Goal: Task Accomplishment & Management: Complete application form

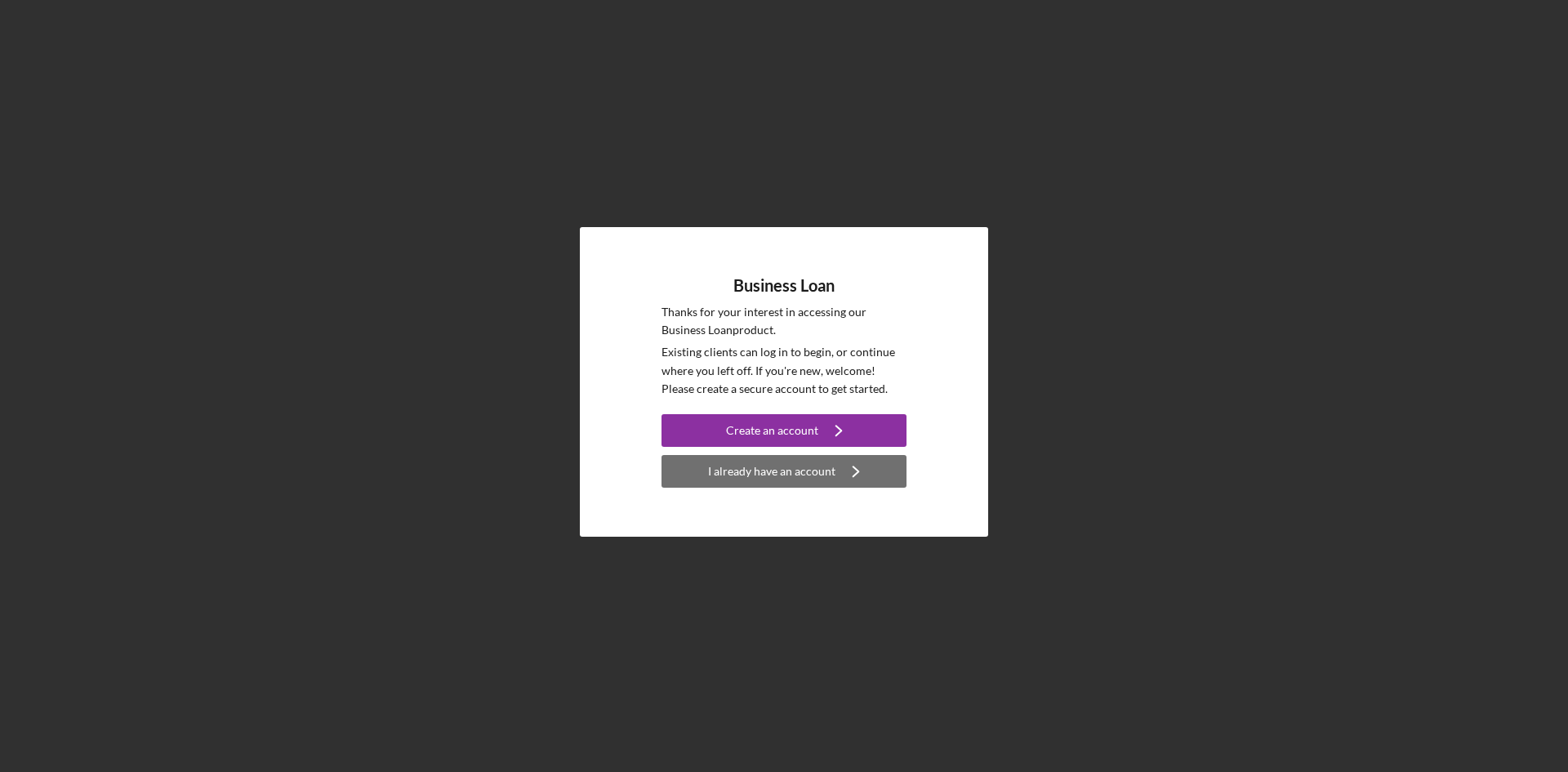
click at [812, 474] on div "I already have an account" at bounding box center [772, 471] width 128 height 33
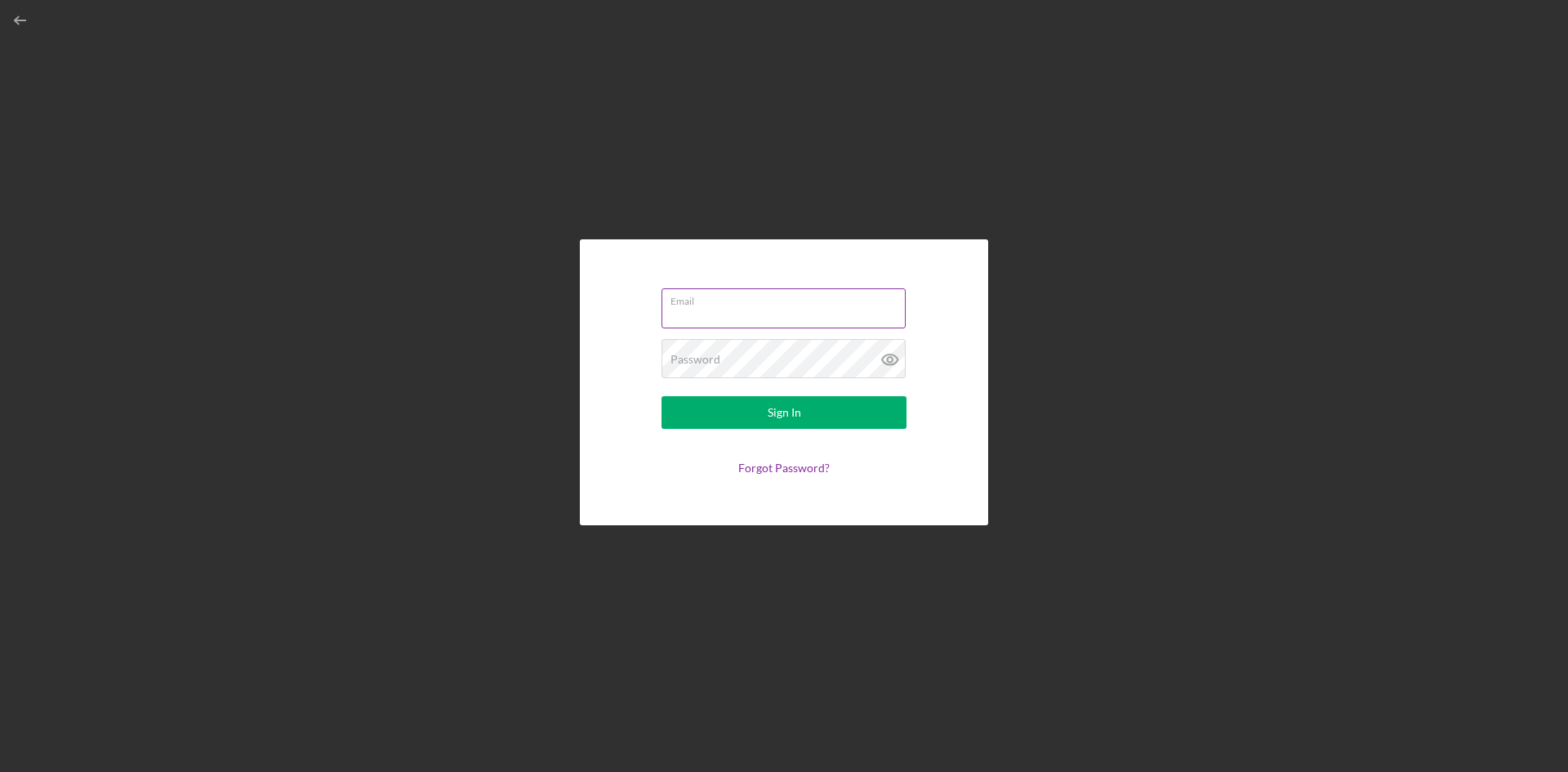
type input "[EMAIL_ADDRESS][DOMAIN_NAME]"
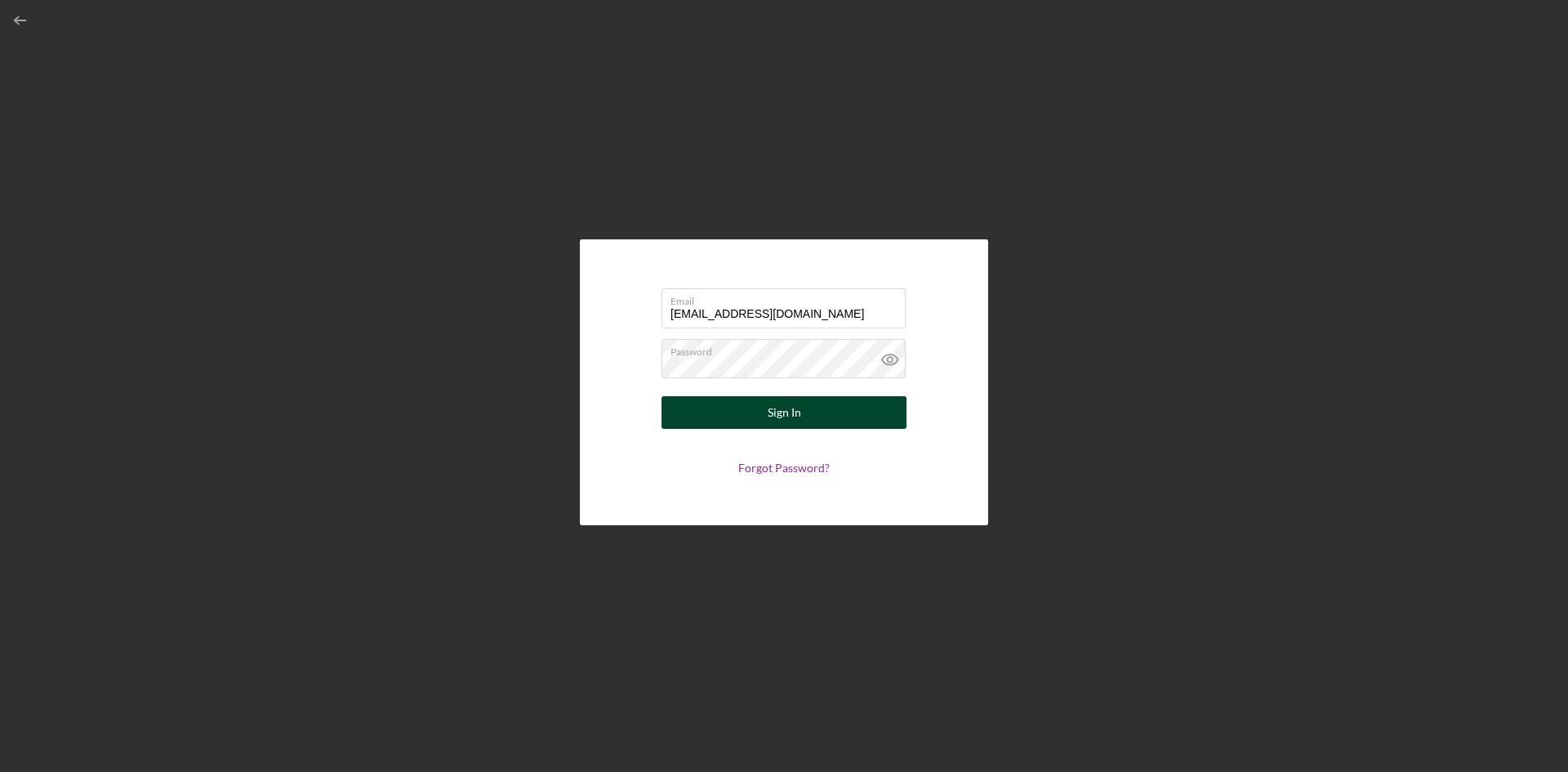
click at [817, 406] on button "Sign In" at bounding box center [784, 413] width 245 height 33
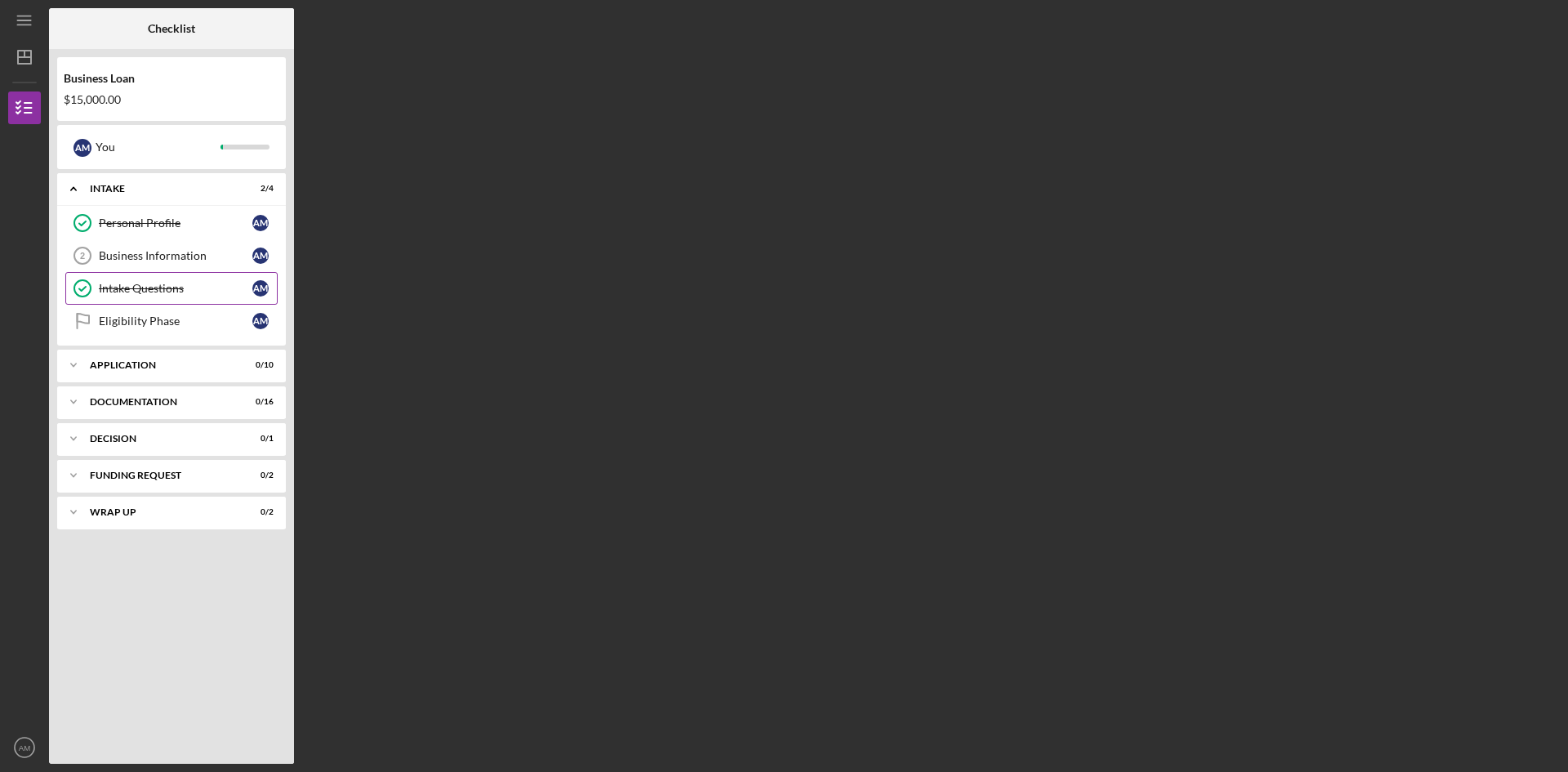
click at [86, 287] on icon "Intake Questions" at bounding box center [82, 288] width 41 height 41
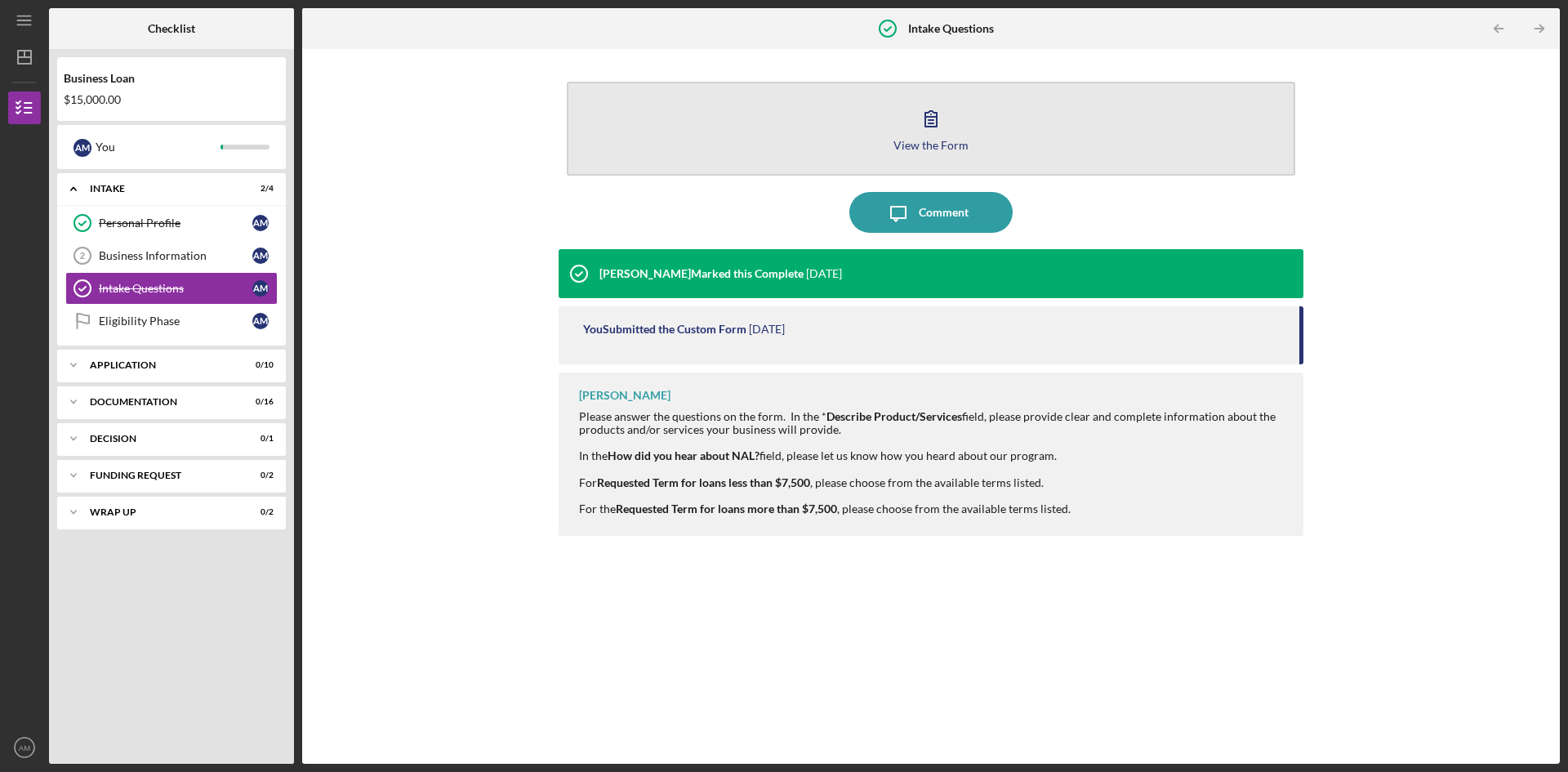
click at [908, 114] on button "View the Form Form" at bounding box center [932, 129] width 729 height 94
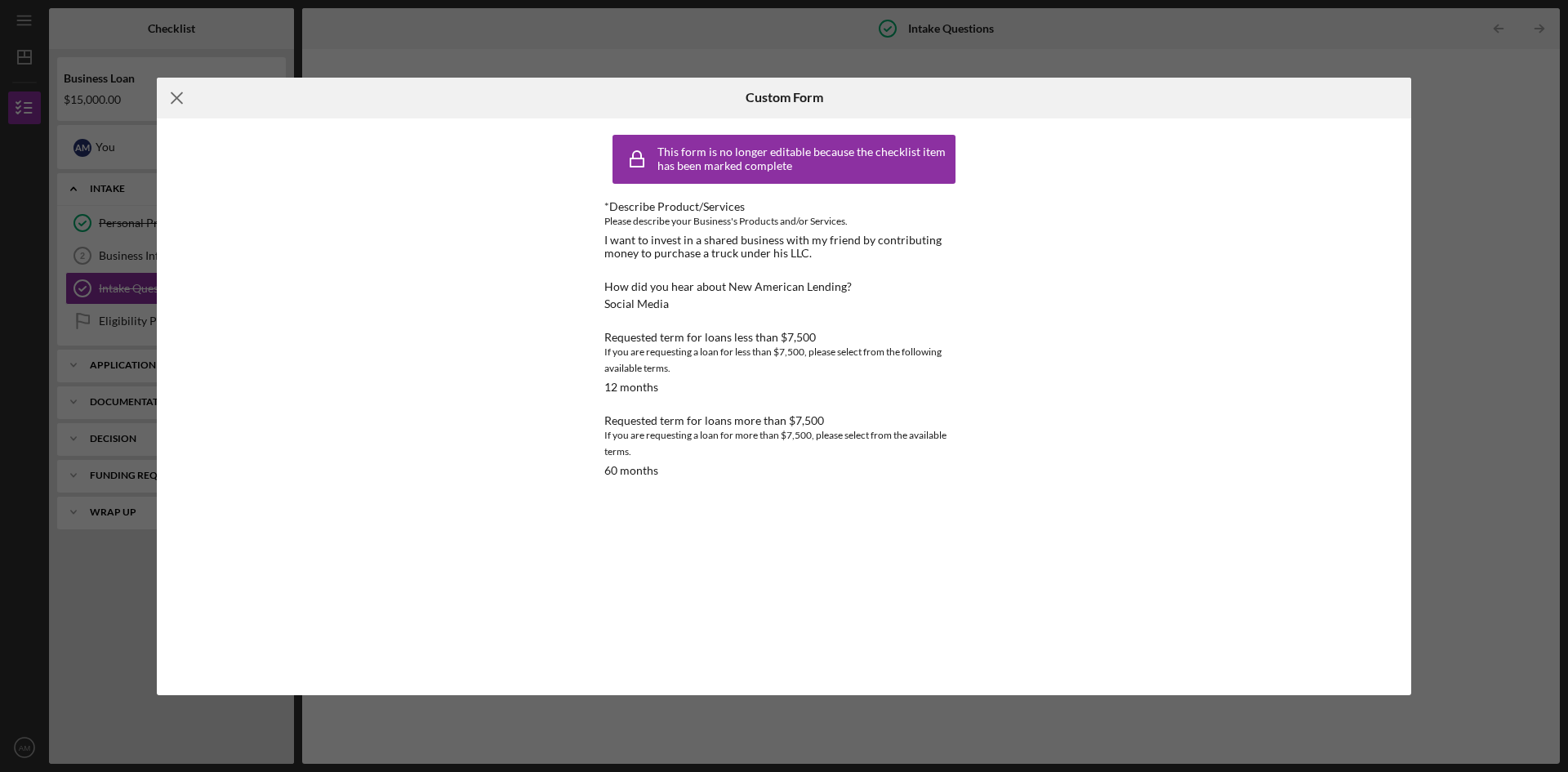
click at [181, 97] on icon "Icon/Menu Close" at bounding box center [177, 98] width 41 height 41
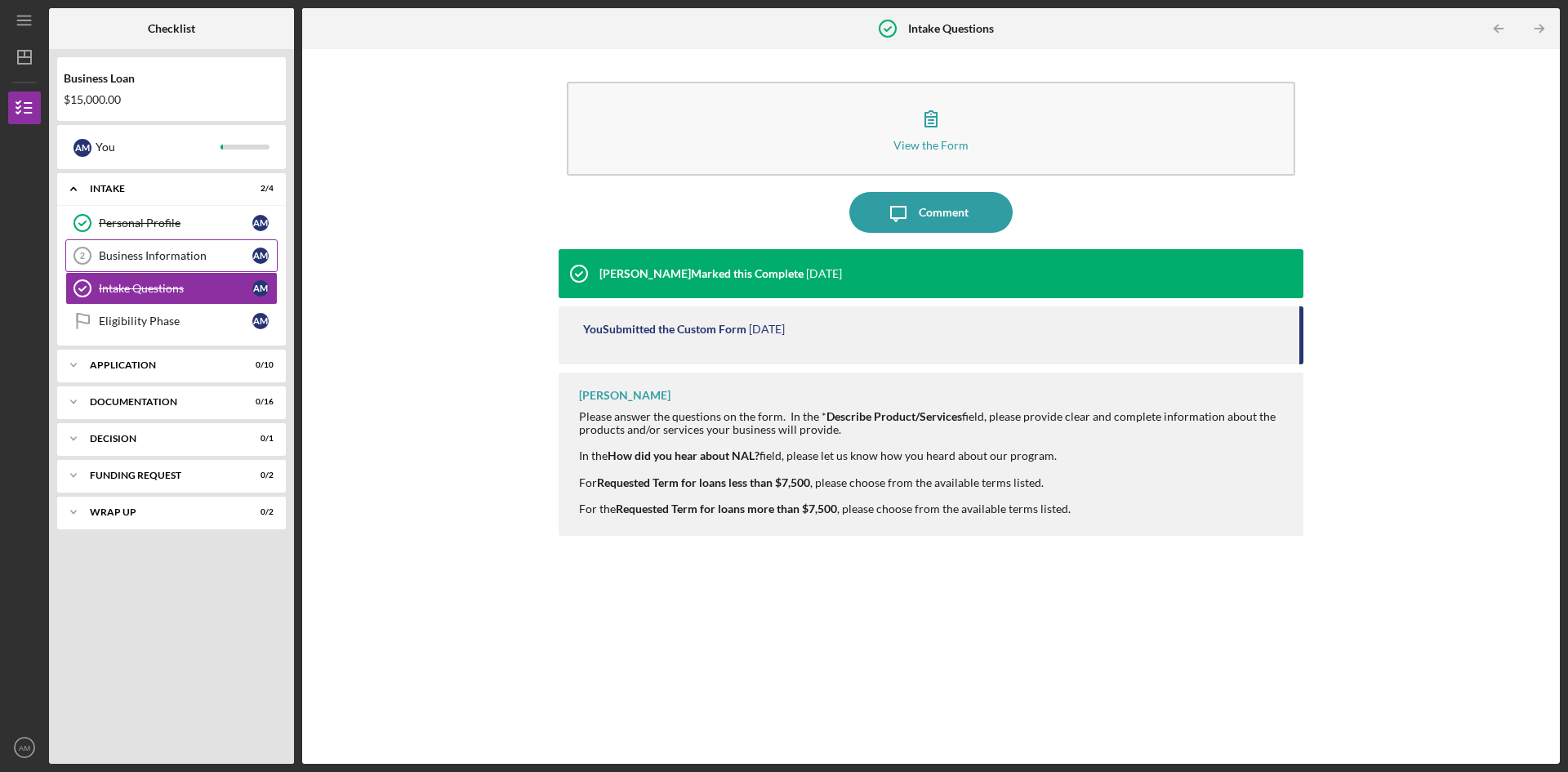
click at [206, 264] on link "Business Information 2 Business Information A M" at bounding box center [171, 255] width 212 height 33
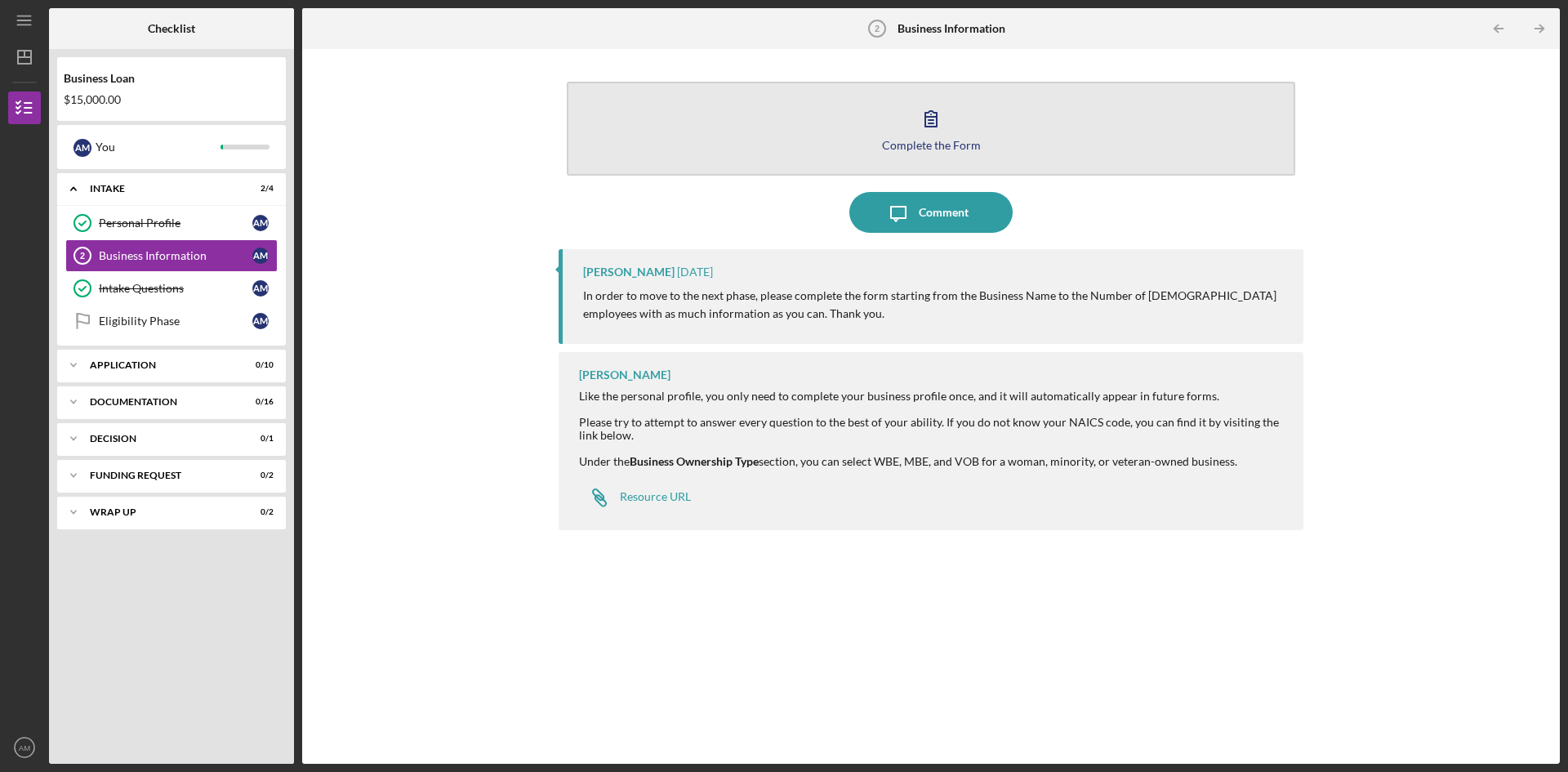
click at [865, 138] on button "Complete the Form Form" at bounding box center [932, 129] width 729 height 94
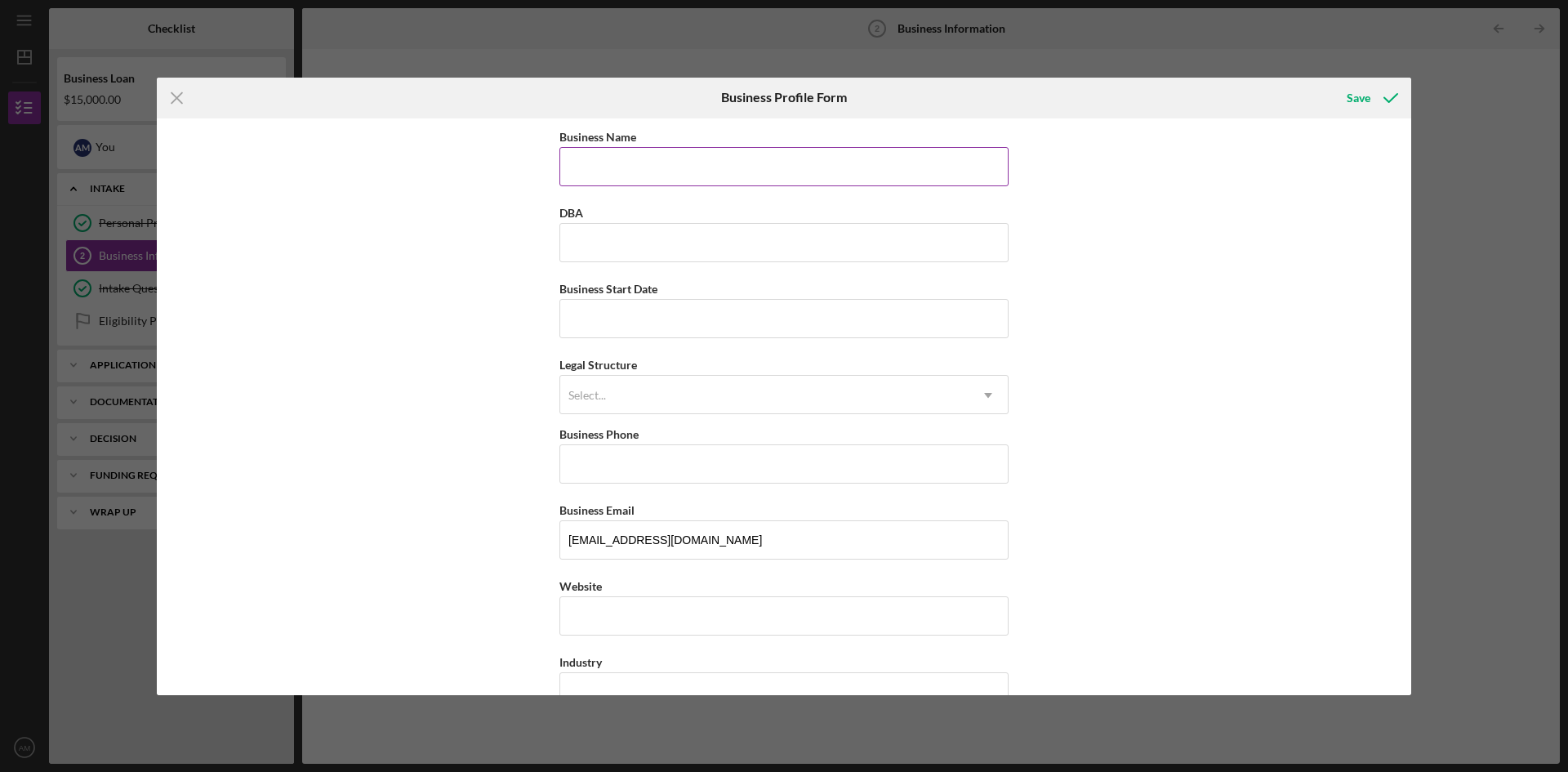
click at [640, 172] on input "Business Name" at bounding box center [784, 167] width 449 height 39
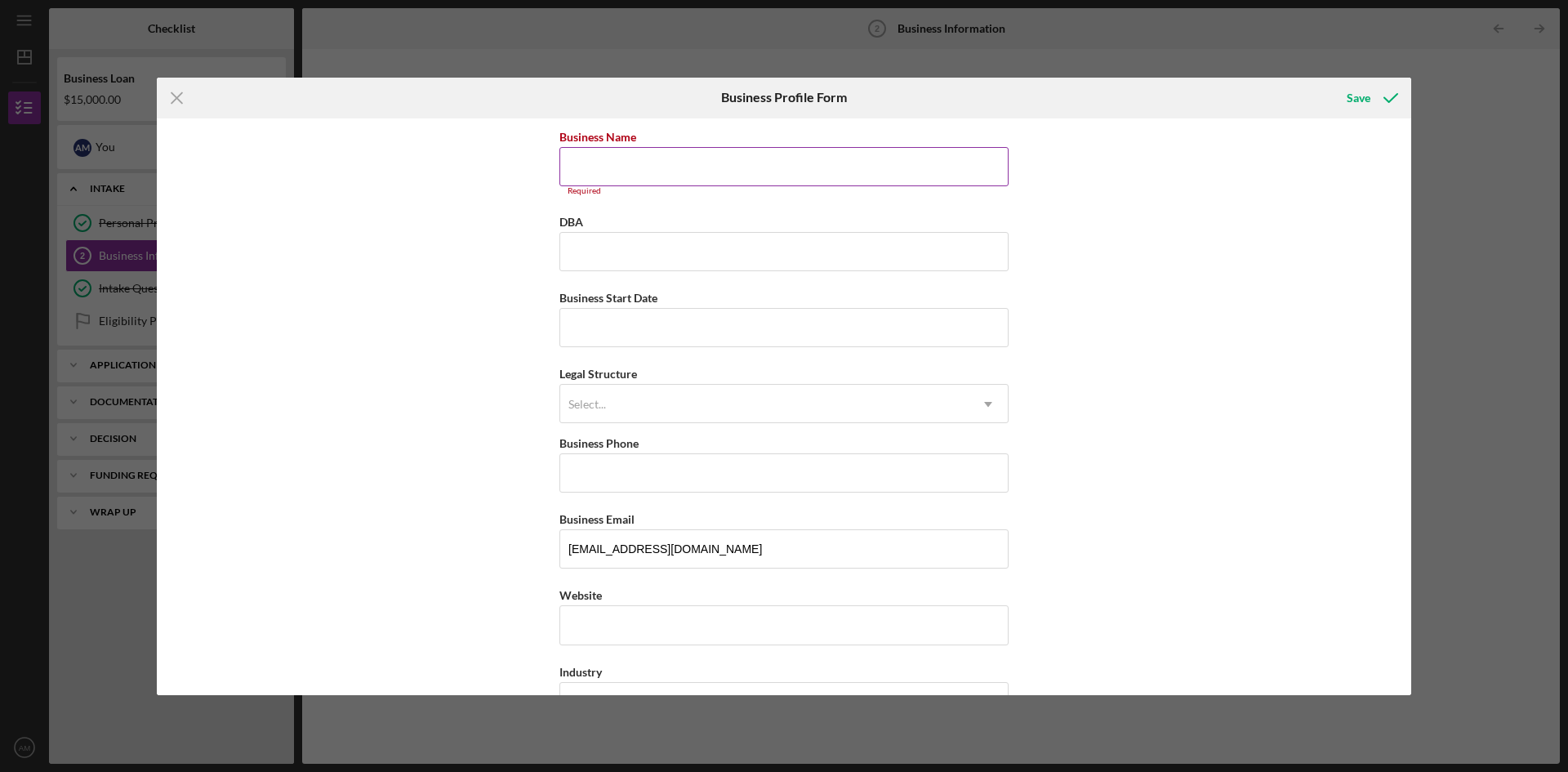
click at [598, 161] on input "Business Name" at bounding box center [784, 167] width 449 height 39
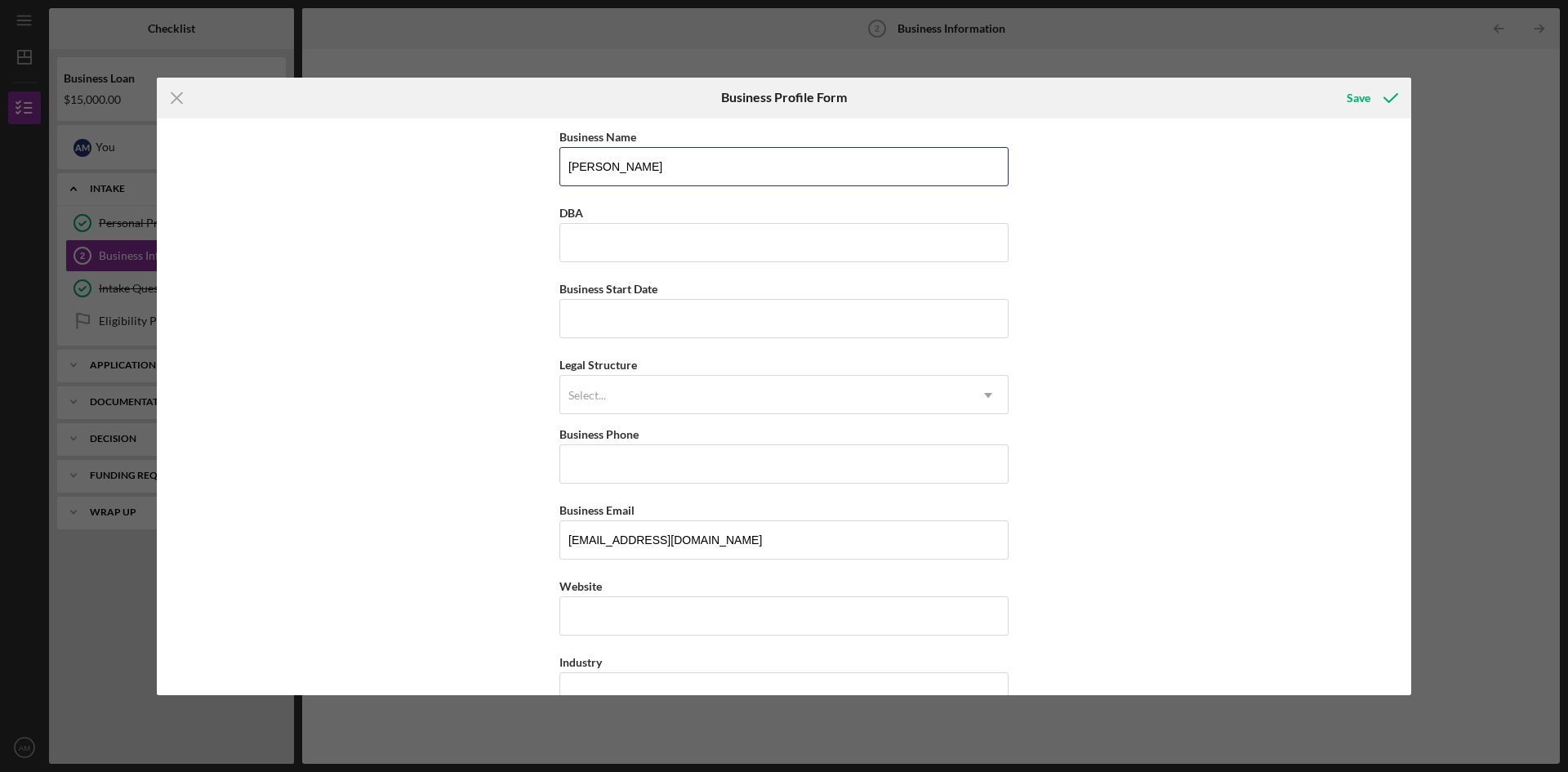
type input "[PERSON_NAME]"
click at [705, 237] on input "DBA" at bounding box center [784, 243] width 449 height 39
click at [694, 172] on input "[PERSON_NAME]" at bounding box center [784, 167] width 449 height 39
click at [735, 326] on input "Business Start Date" at bounding box center [784, 319] width 449 height 39
click at [760, 367] on div "Legal Structure Select... Icon/Dropdown Arrow" at bounding box center [784, 384] width 449 height 60
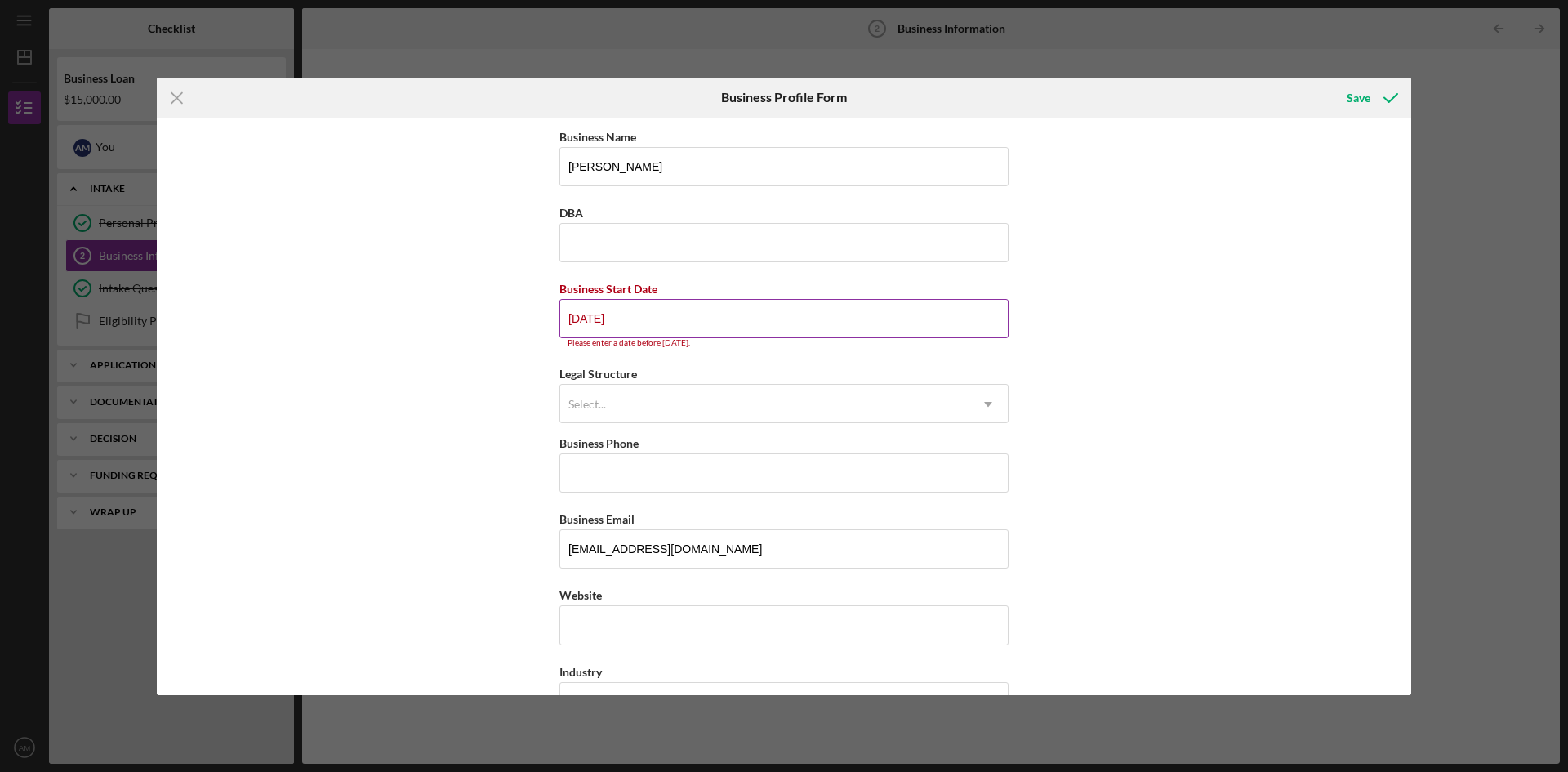
click at [651, 322] on input "[DATE]" at bounding box center [784, 319] width 449 height 39
type input "1m/dd/yyyy"
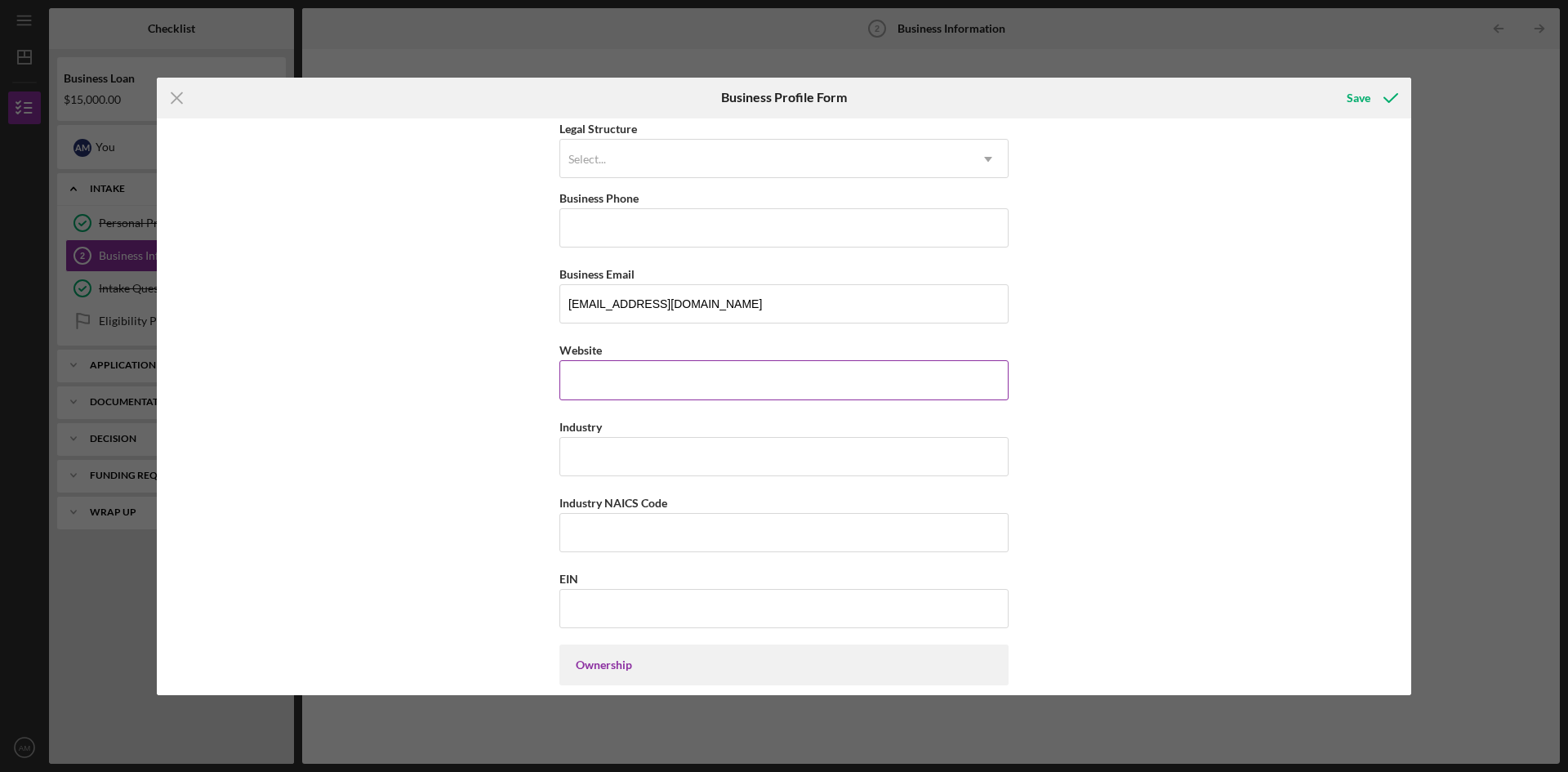
scroll to position [490, 0]
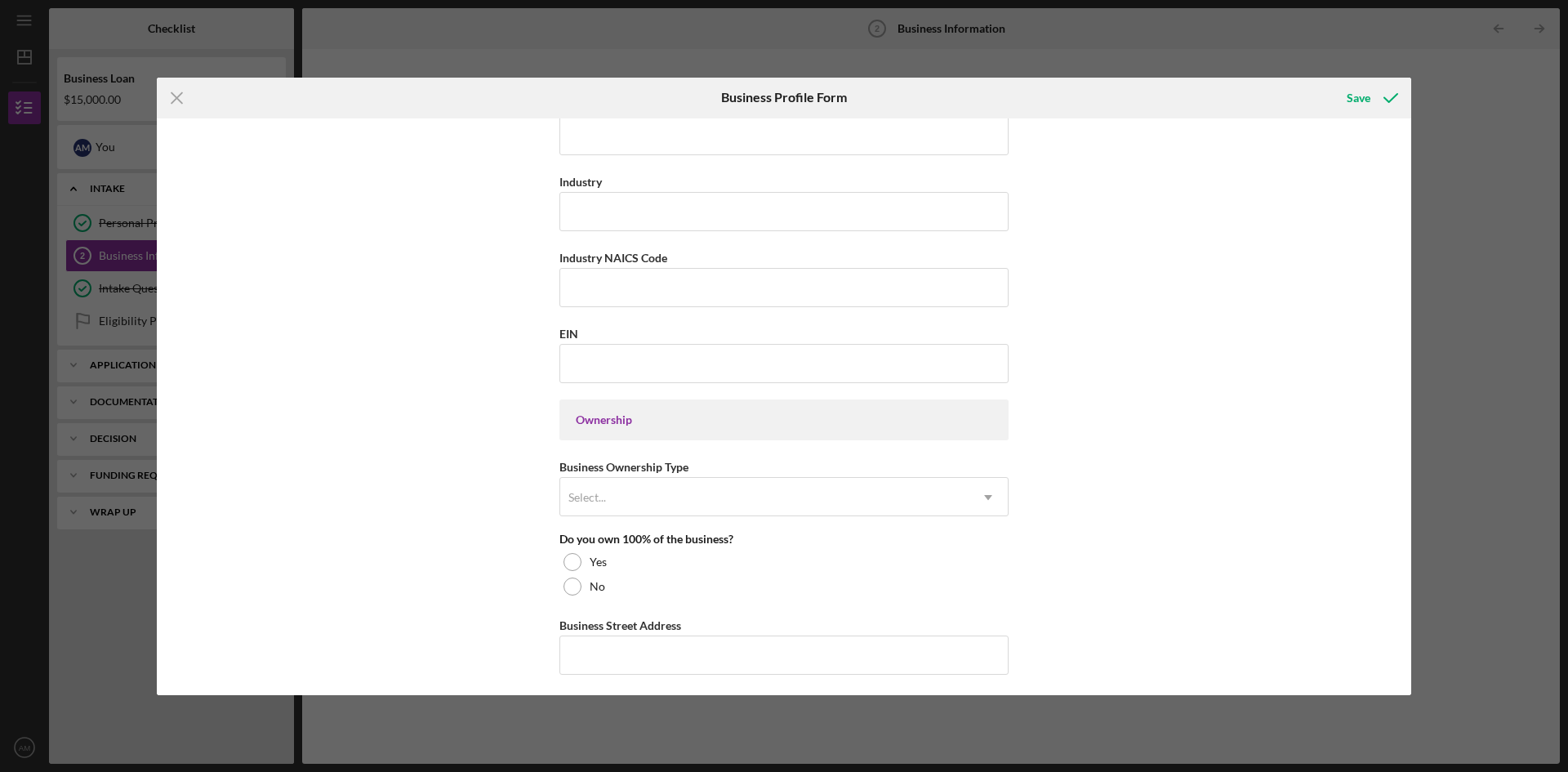
click at [735, 428] on div "Ownership" at bounding box center [784, 419] width 449 height 41
click at [719, 490] on div "Select..." at bounding box center [764, 497] width 408 height 37
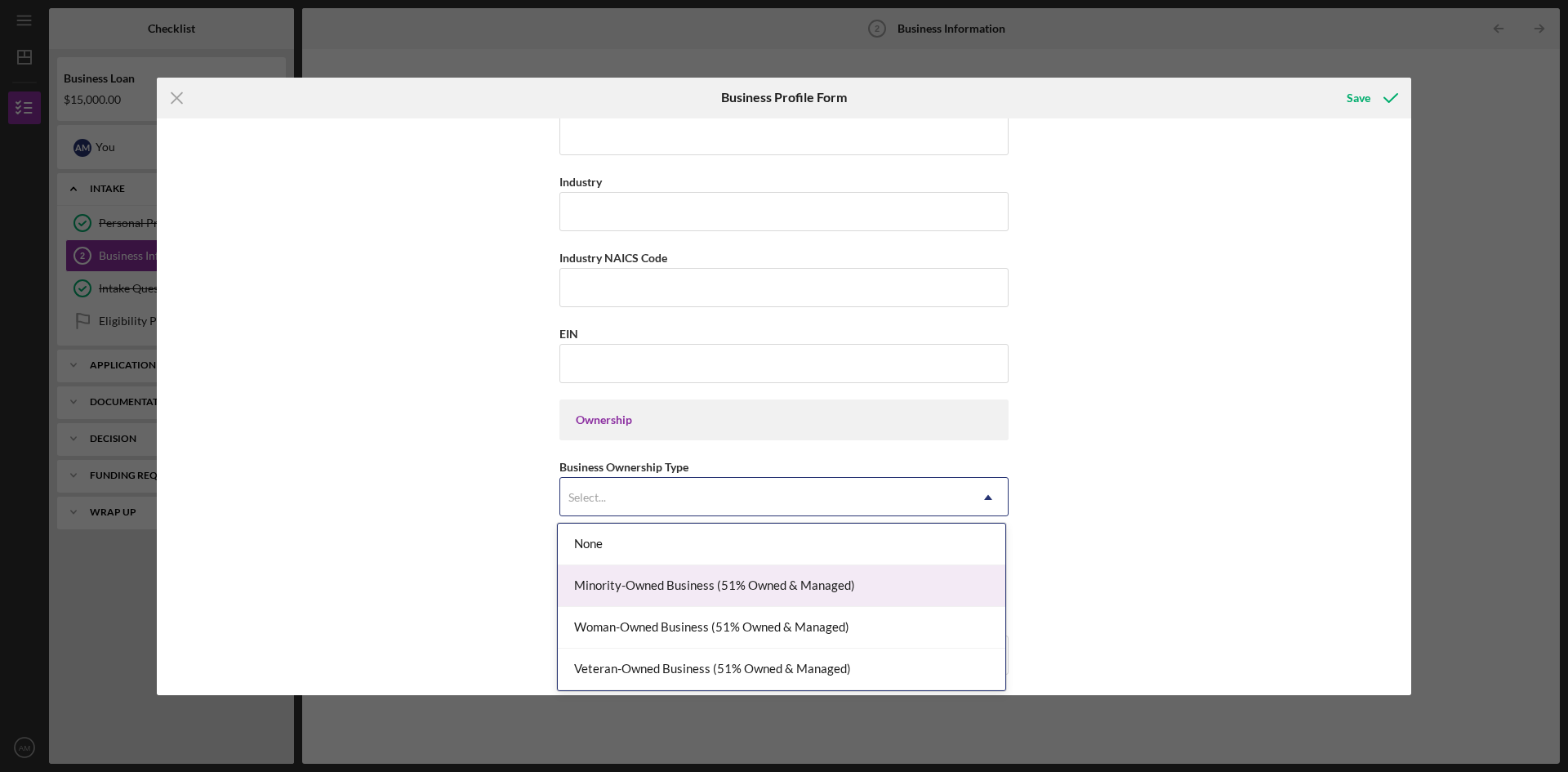
click at [1047, 555] on div "Business Name [PERSON_NAME] Carriers DBA Business Start Date 10/dd/yyyy Please …" at bounding box center [784, 407] width 1254 height 577
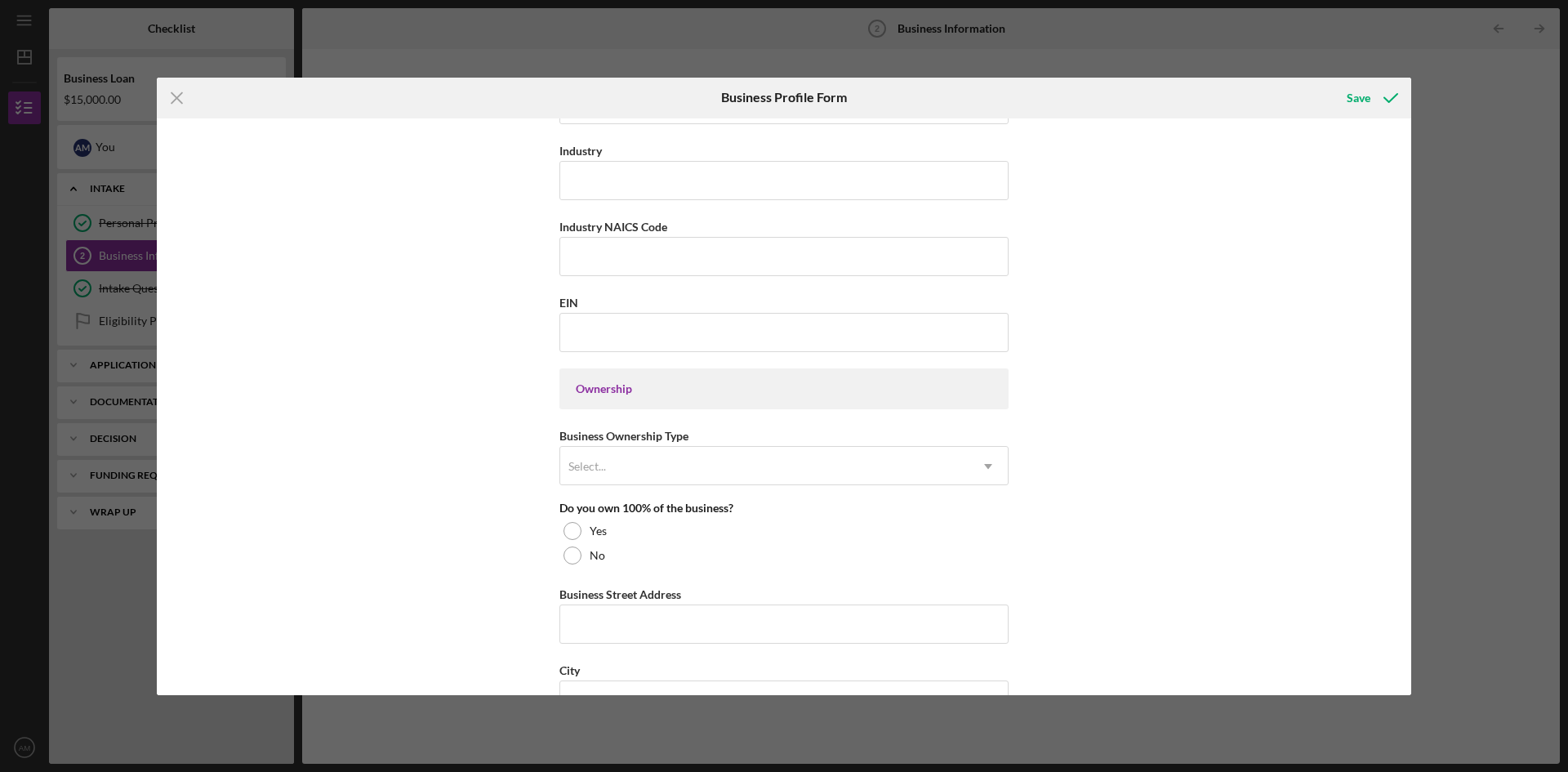
scroll to position [572, 0]
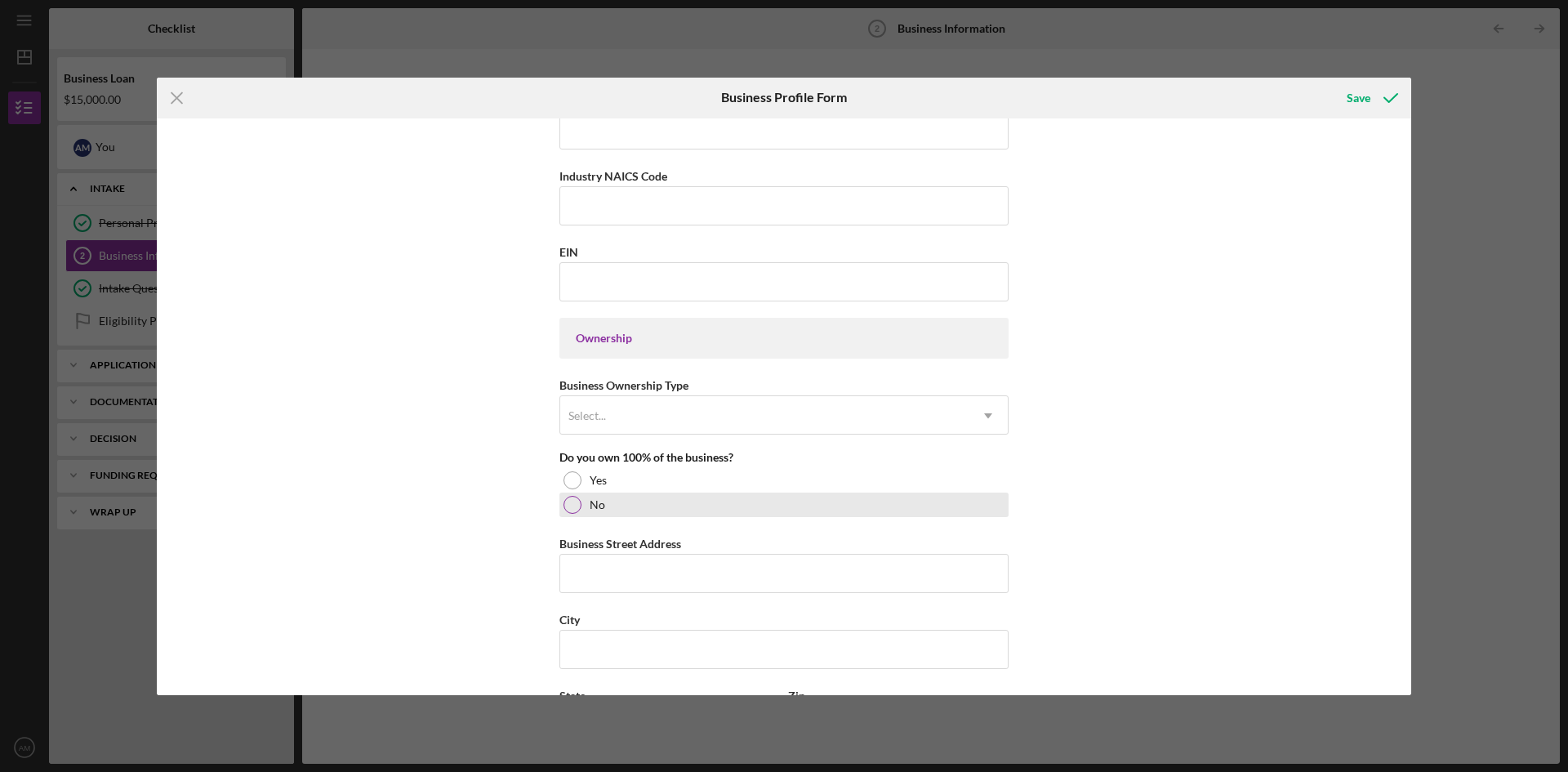
click at [598, 510] on label "No" at bounding box center [598, 504] width 15 height 13
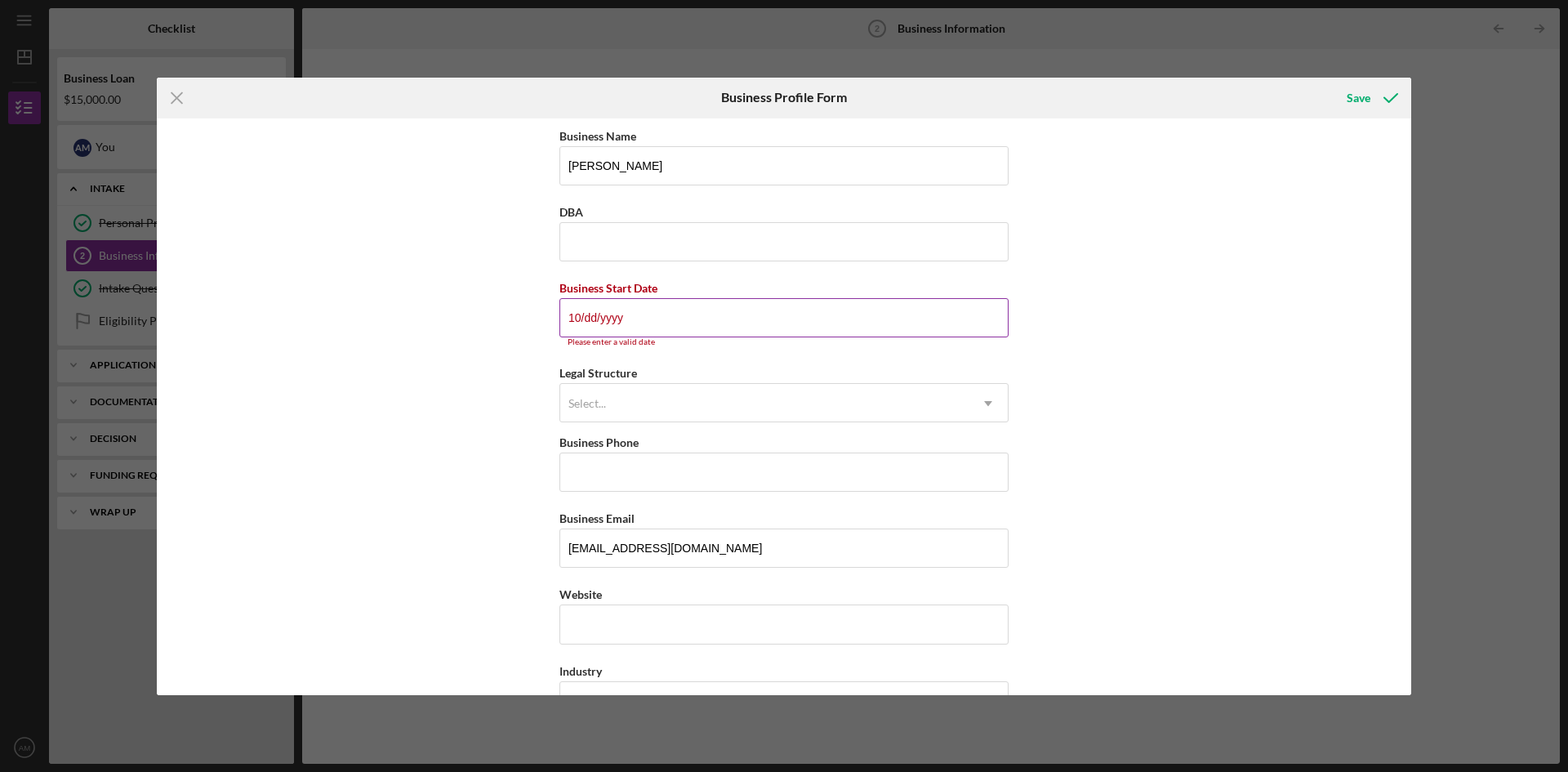
scroll to position [0, 0]
drag, startPoint x: 652, startPoint y: 328, endPoint x: 543, endPoint y: 326, distance: 109.0
click at [544, 326] on div "Business Name [PERSON_NAME] Carriers DBA Business Start Date 10/dd/yyyy Please …" at bounding box center [784, 407] width 1254 height 577
click at [532, 335] on div "Business Name [PERSON_NAME] Carriers DBA Business Start Date 10/dd/yyyy Please …" at bounding box center [784, 407] width 1254 height 577
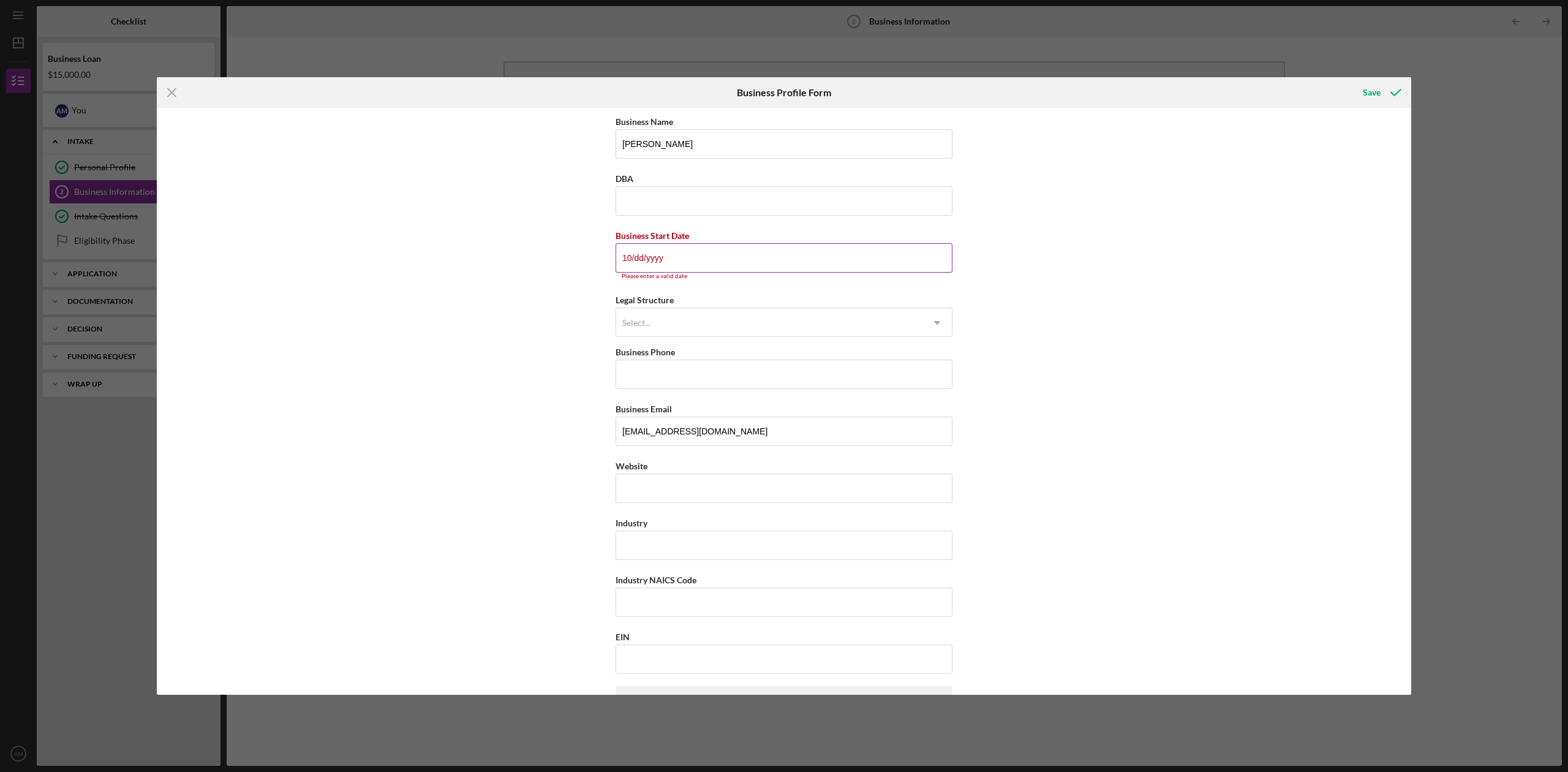
click at [765, 258] on input "10/dd/yyyy" at bounding box center [784, 258] width 337 height 29
type input "[DATE]"
click at [684, 321] on div "Select..." at bounding box center [769, 315] width 306 height 28
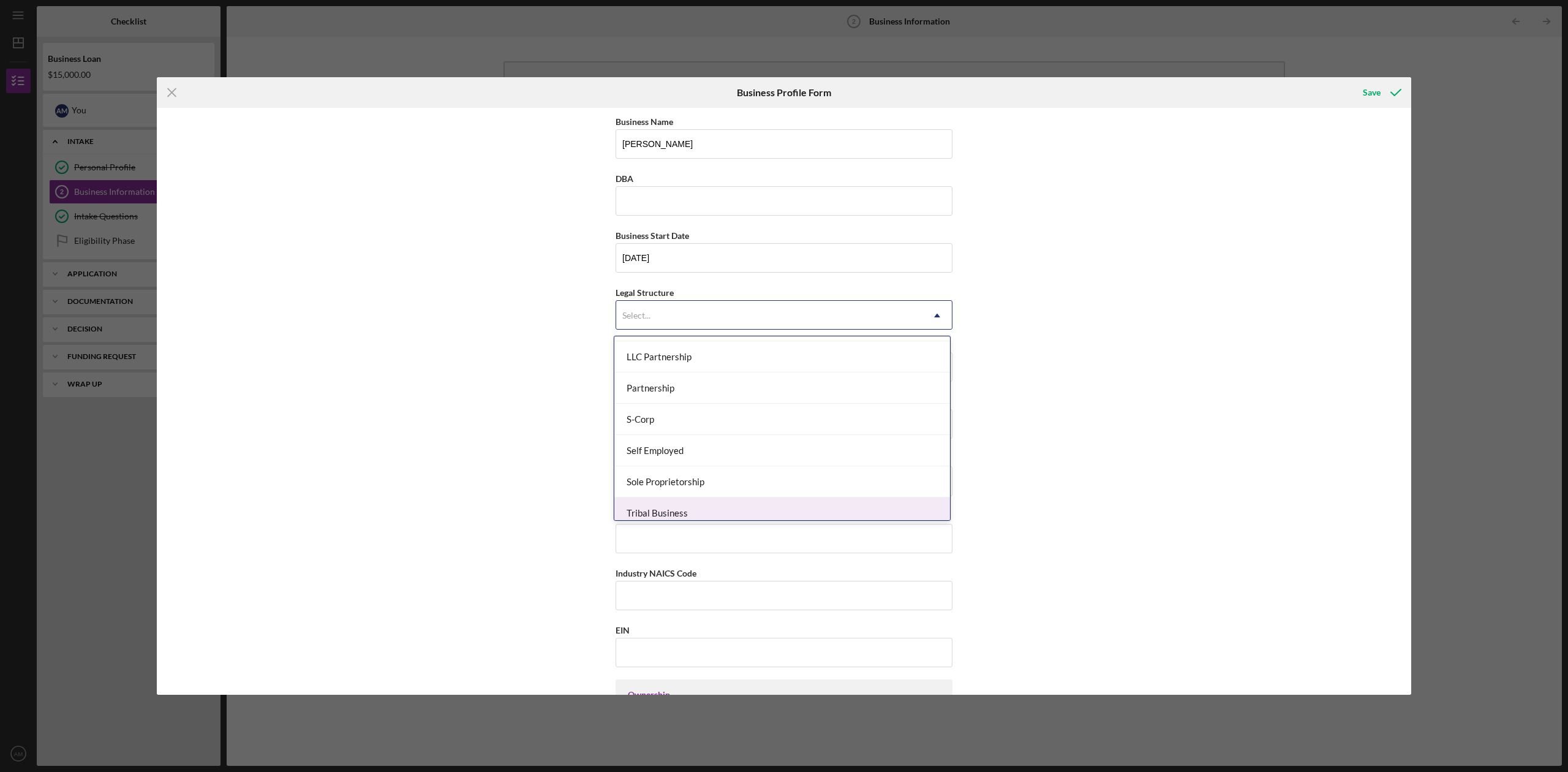
scroll to position [288, 0]
click at [521, 483] on div "Business Name [PERSON_NAME] DBA Business Start Date [DATE] Legal Structure 15 r…" at bounding box center [784, 402] width 1255 height 587
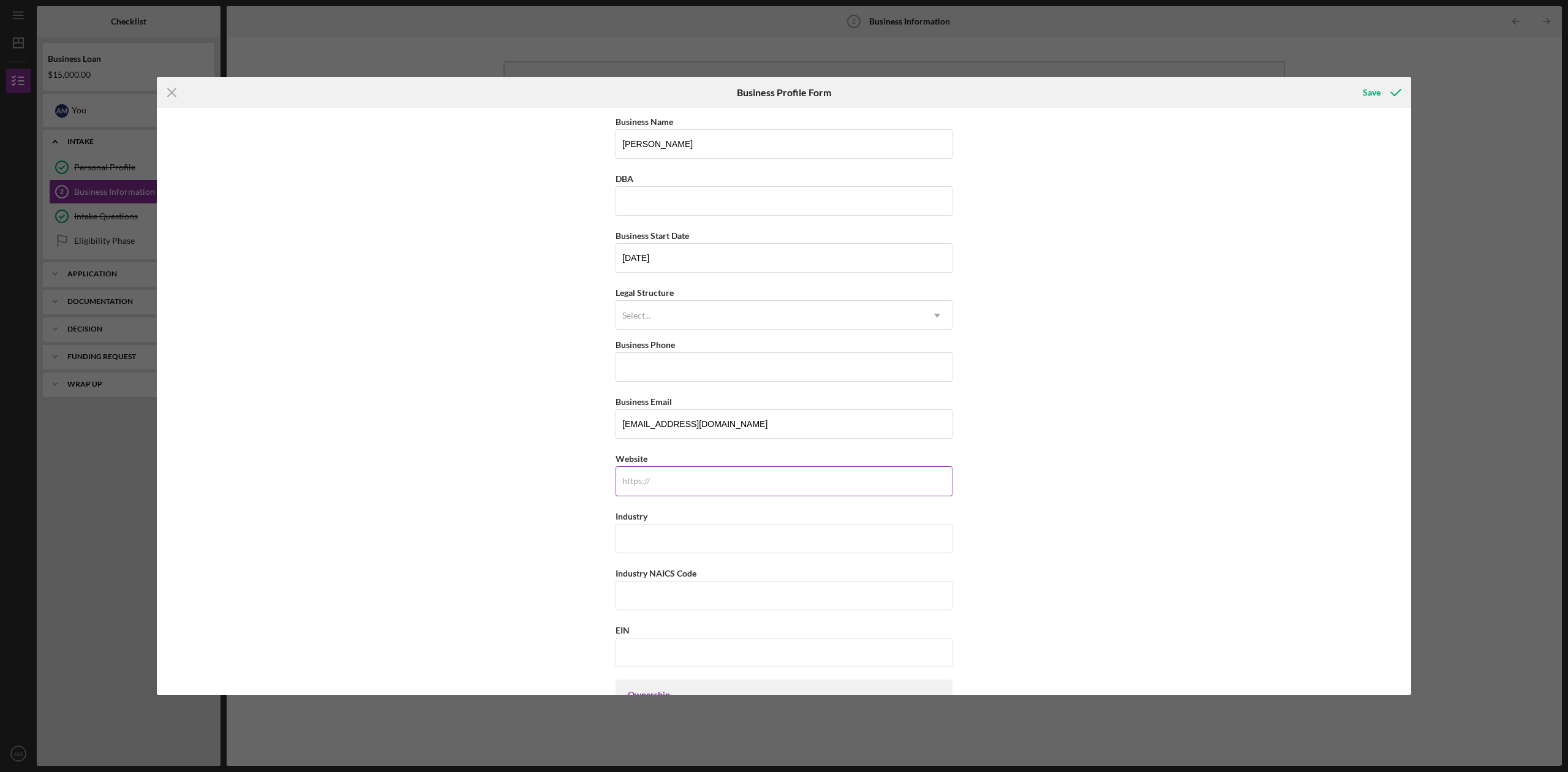
click at [692, 493] on input "Website" at bounding box center [784, 481] width 337 height 29
click at [621, 534] on input "Industry" at bounding box center [784, 539] width 337 height 29
click at [671, 549] on input "Industry" at bounding box center [784, 539] width 337 height 29
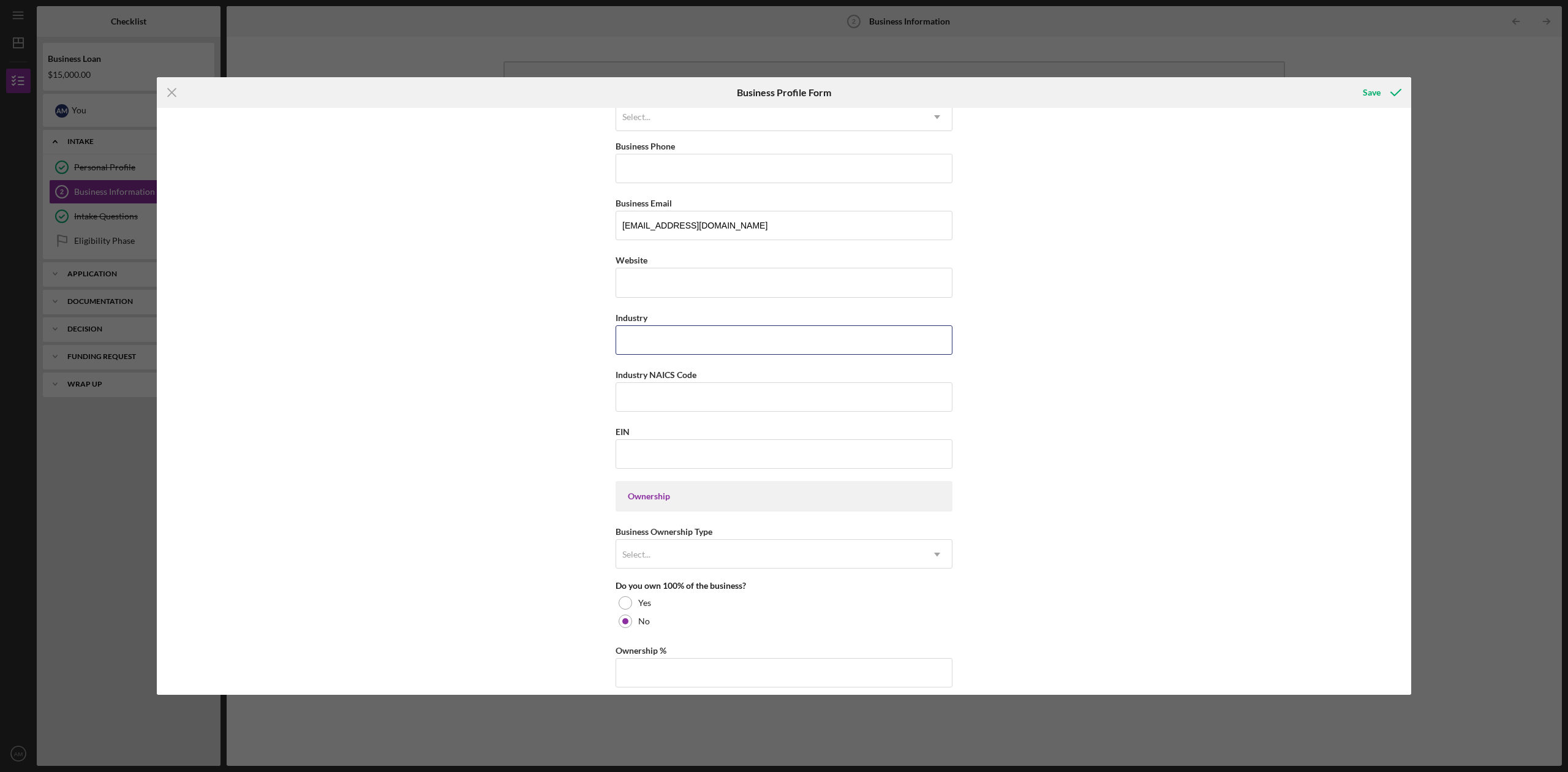
scroll to position [245, 0]
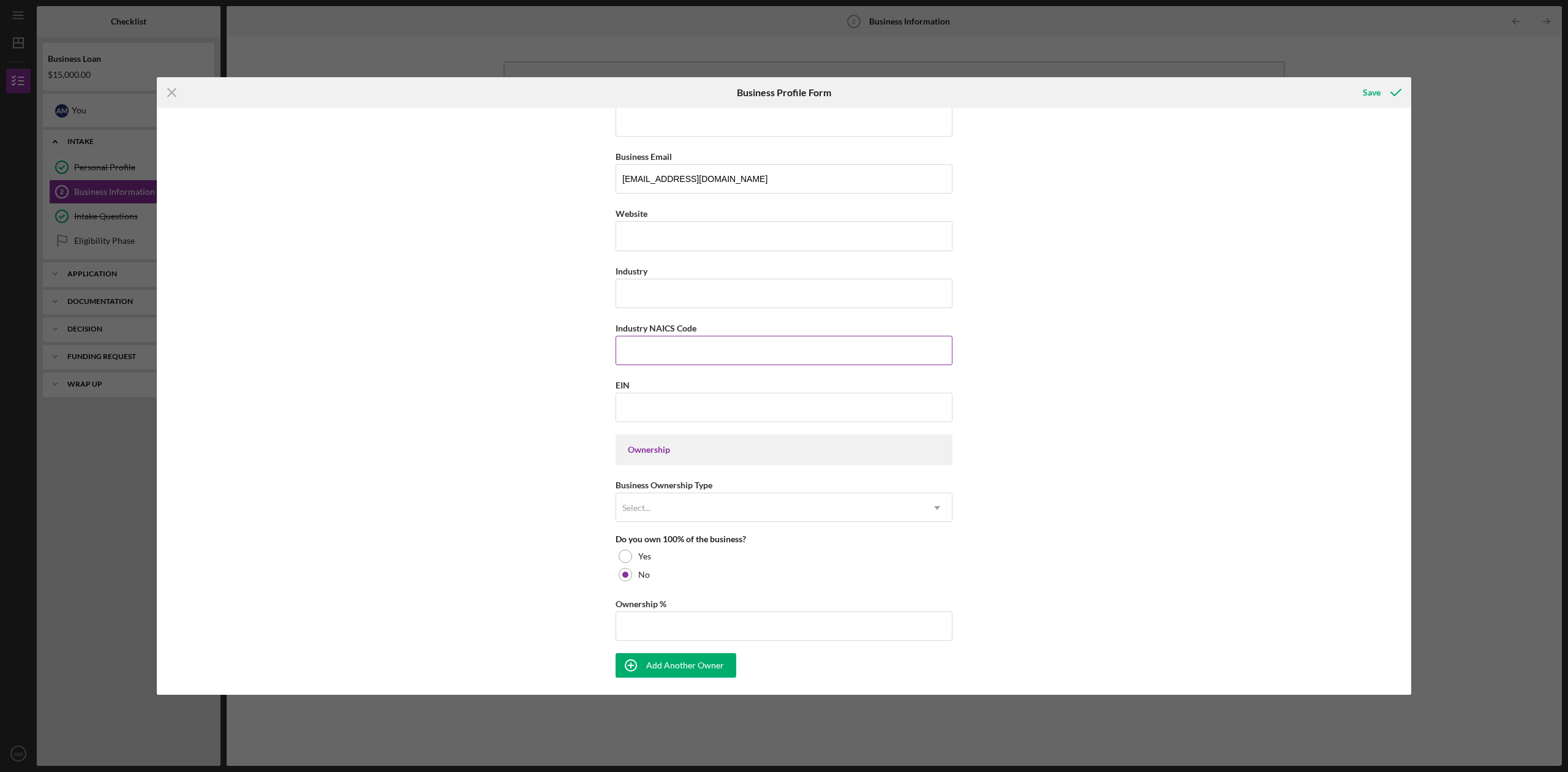
click at [656, 357] on input "Industry NAICS Code" at bounding box center [784, 350] width 337 height 29
paste input "484121"
type input "484121"
click at [675, 291] on input "Industry" at bounding box center [784, 294] width 337 height 29
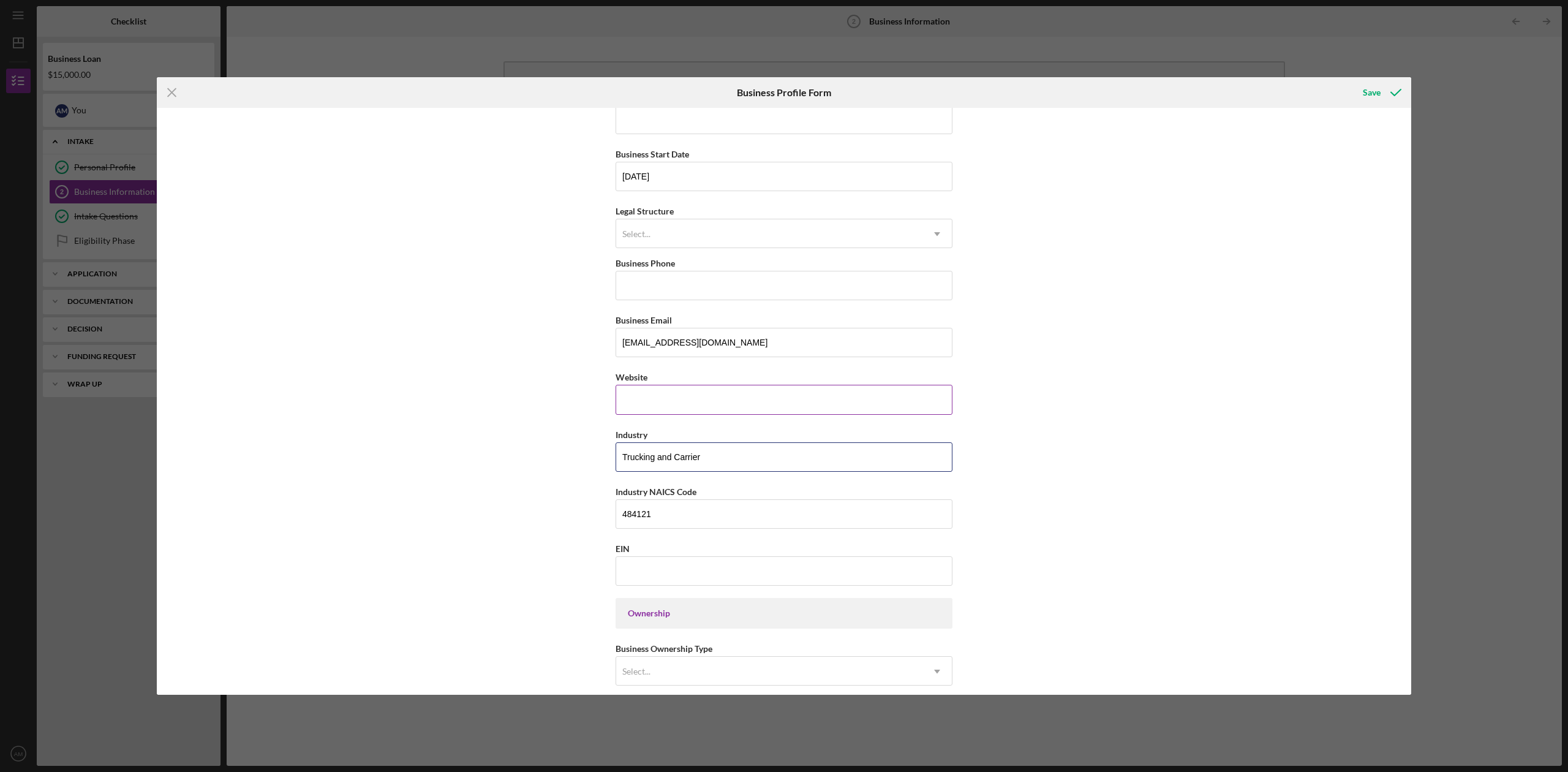
type input "Trucking and Carrier"
click at [697, 414] on input "Website" at bounding box center [784, 400] width 337 height 29
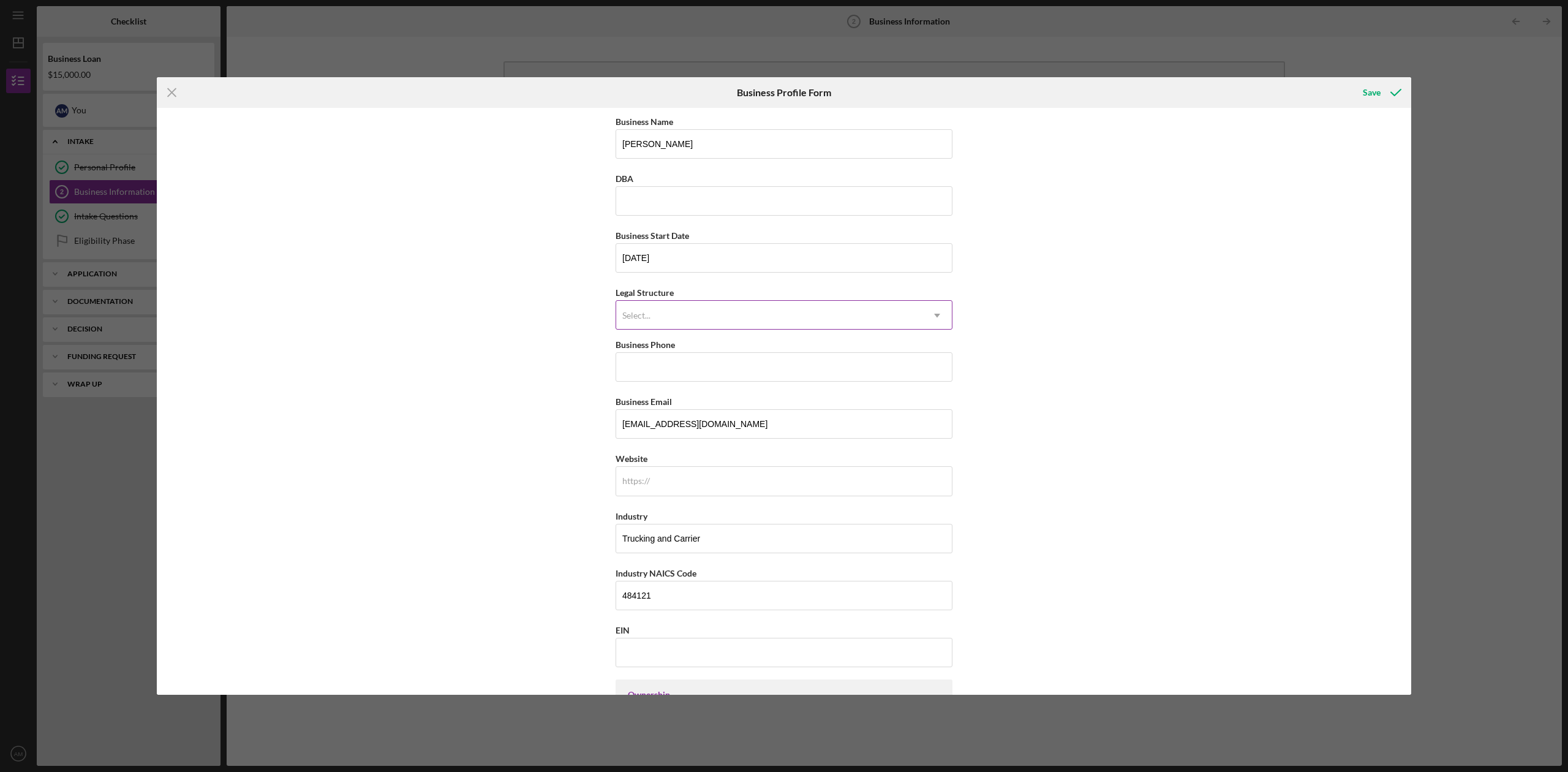
click at [719, 325] on div "Select..." at bounding box center [769, 315] width 306 height 28
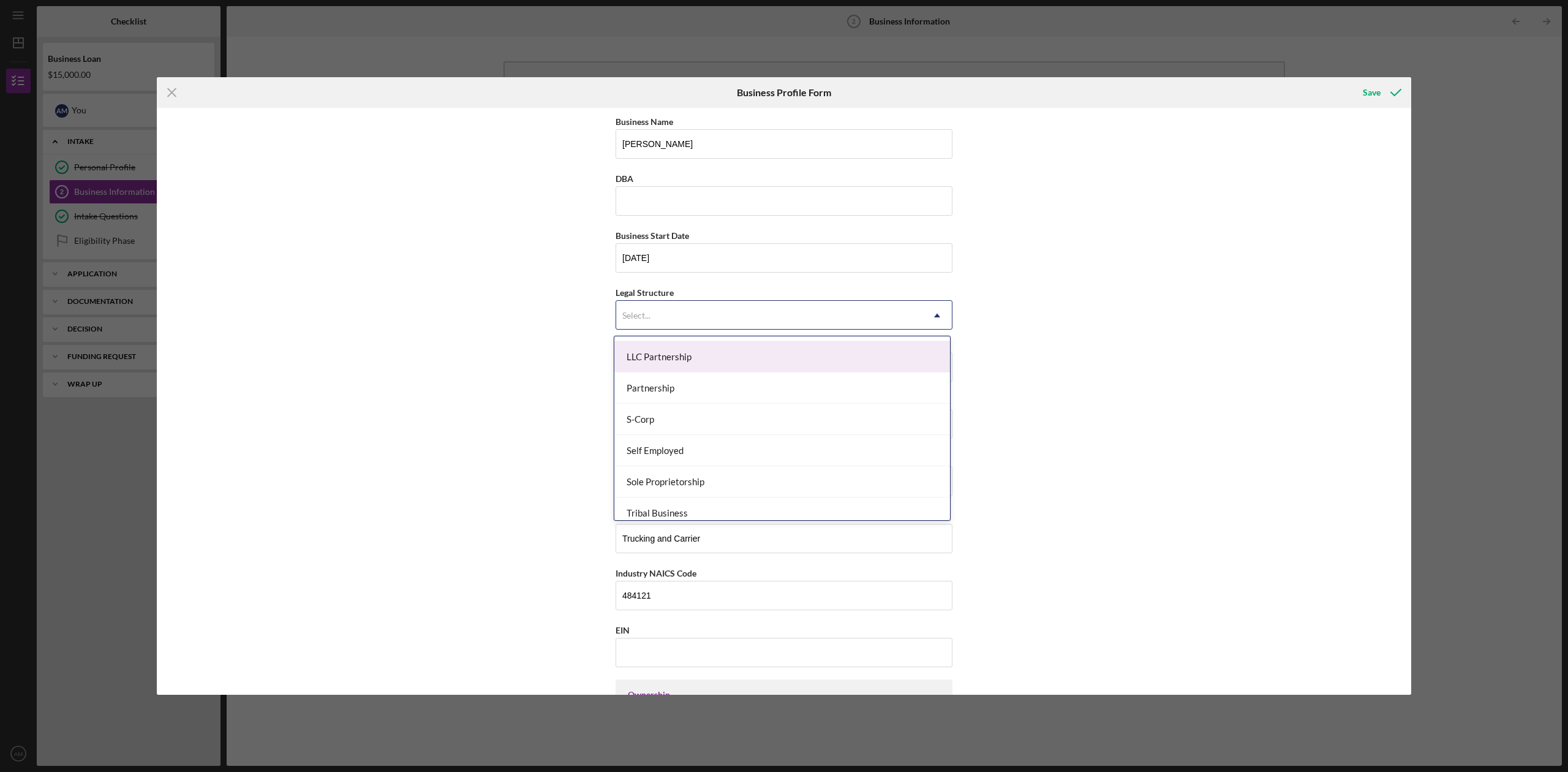
scroll to position [163, 0]
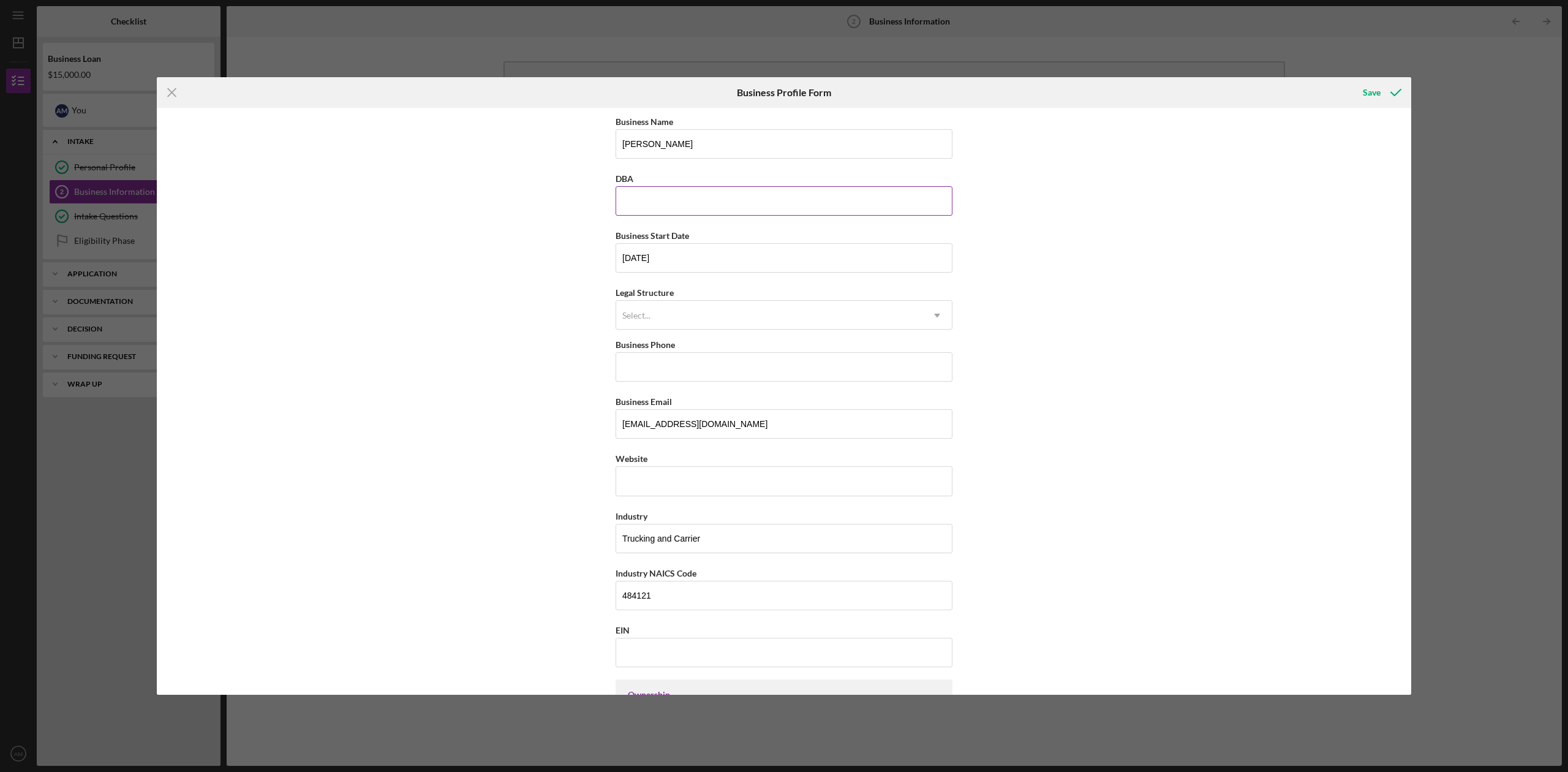
click at [713, 204] on input "DBA" at bounding box center [784, 201] width 337 height 29
click at [723, 359] on input "Business Phone" at bounding box center [784, 367] width 337 height 29
type input "[PHONE_NUMBER]"
type input "[STREET_ADDRESS]"
type input "[GEOGRAPHIC_DATA]"
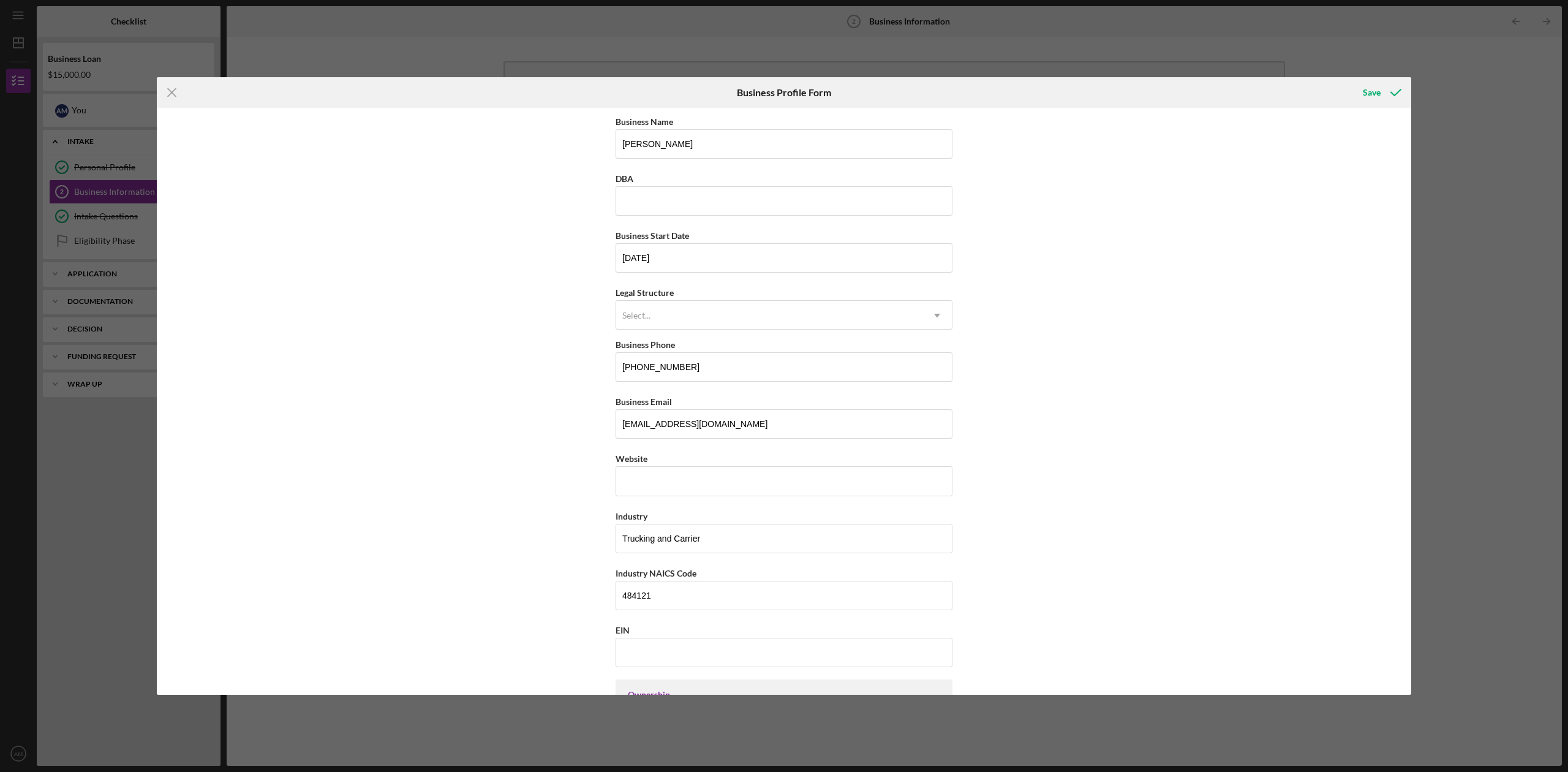
type input "20705"
type input "MD"
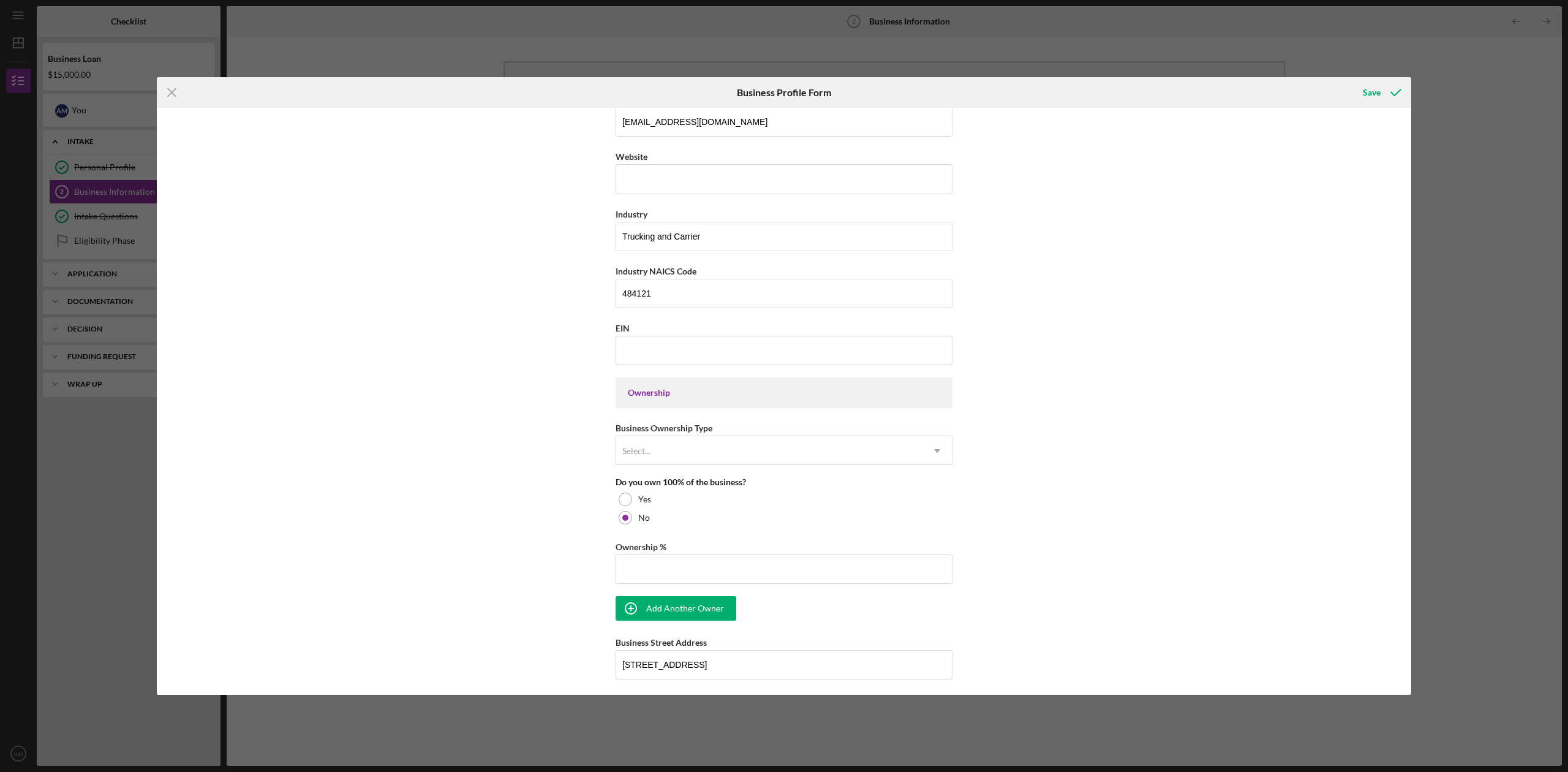
scroll to position [327, 0]
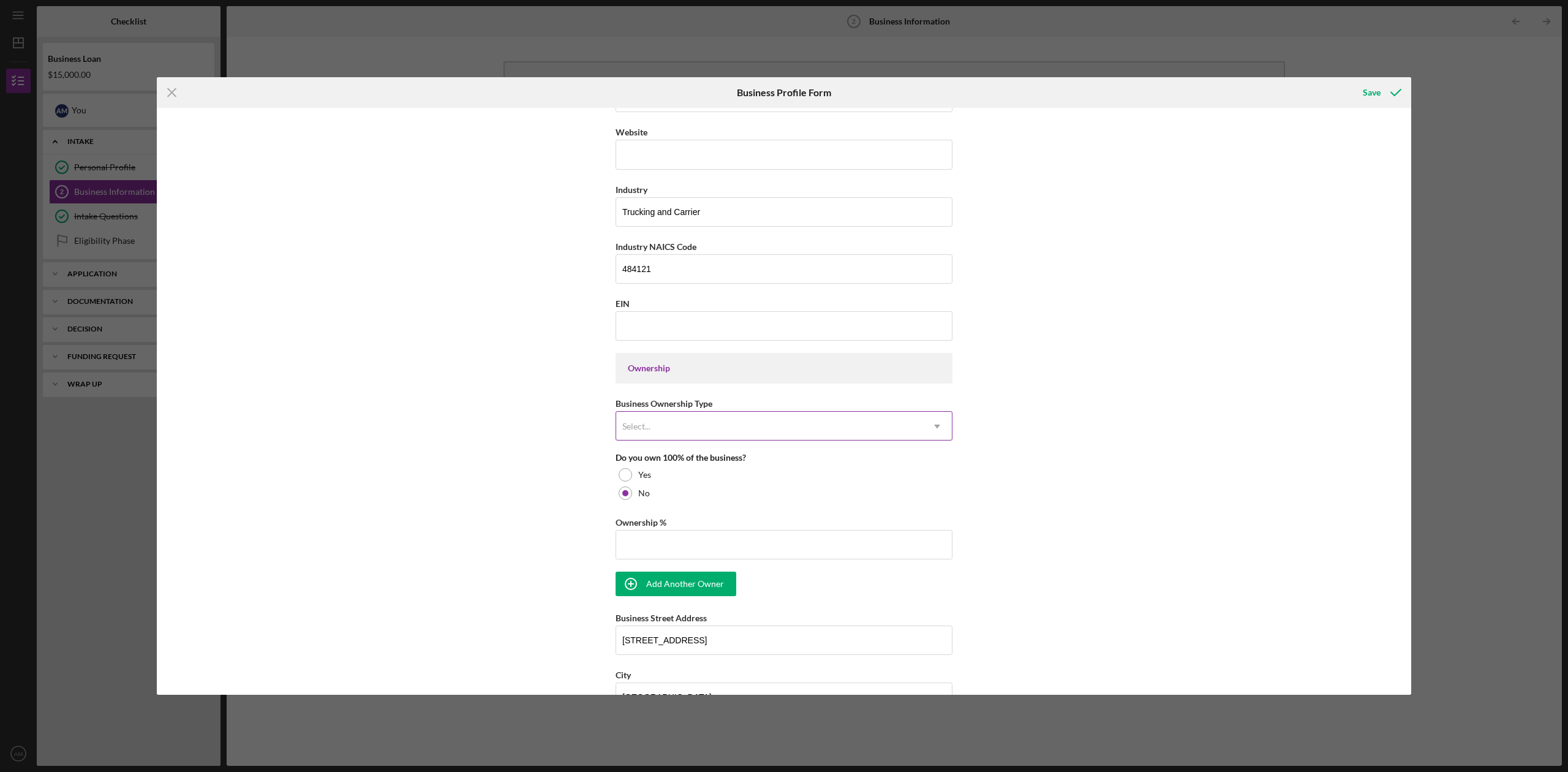
click at [729, 440] on div "Select..." at bounding box center [769, 426] width 306 height 28
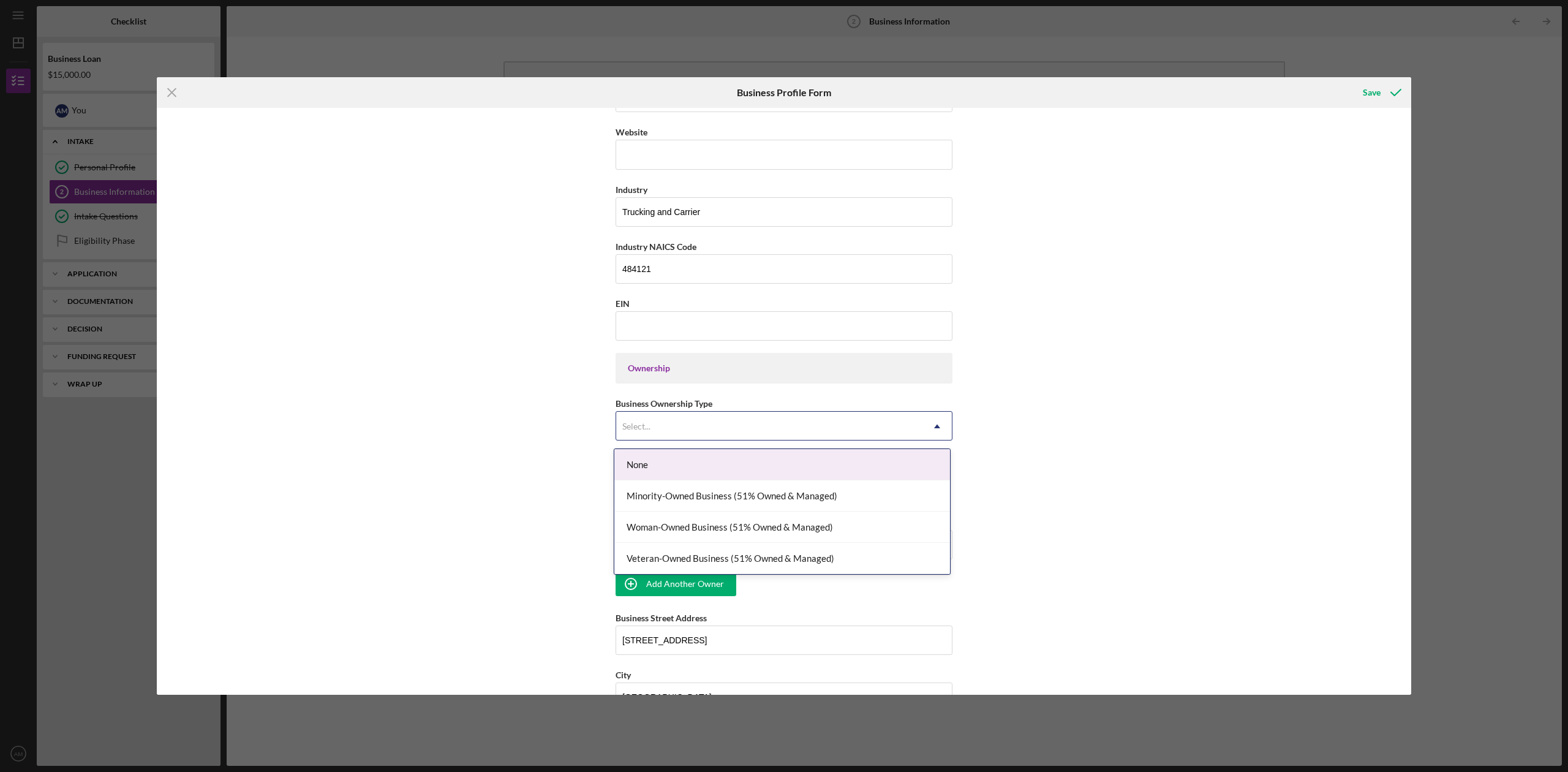
click at [748, 454] on div "None" at bounding box center [782, 464] width 335 height 31
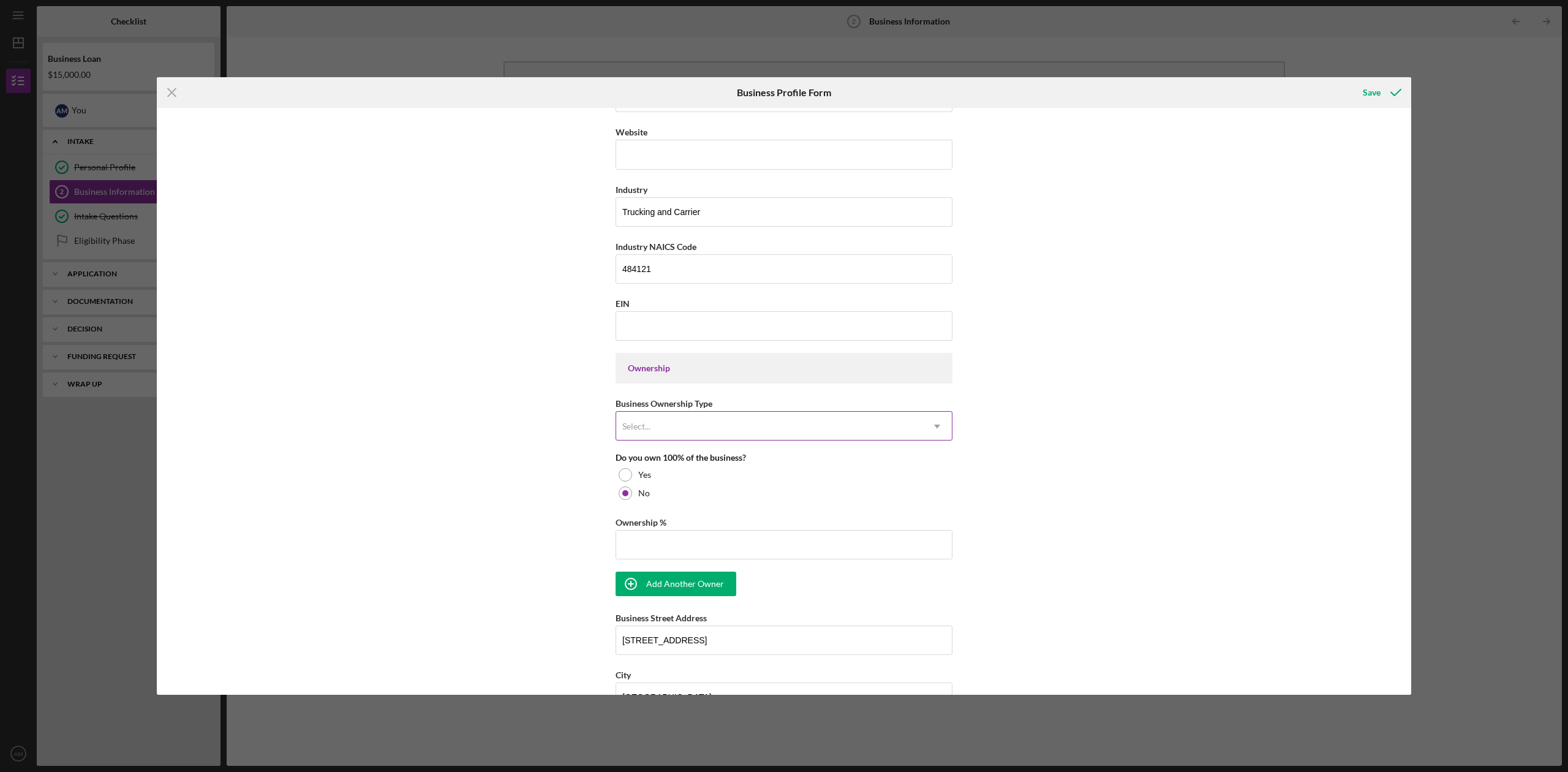
click at [741, 426] on div "Select..." at bounding box center [769, 426] width 306 height 28
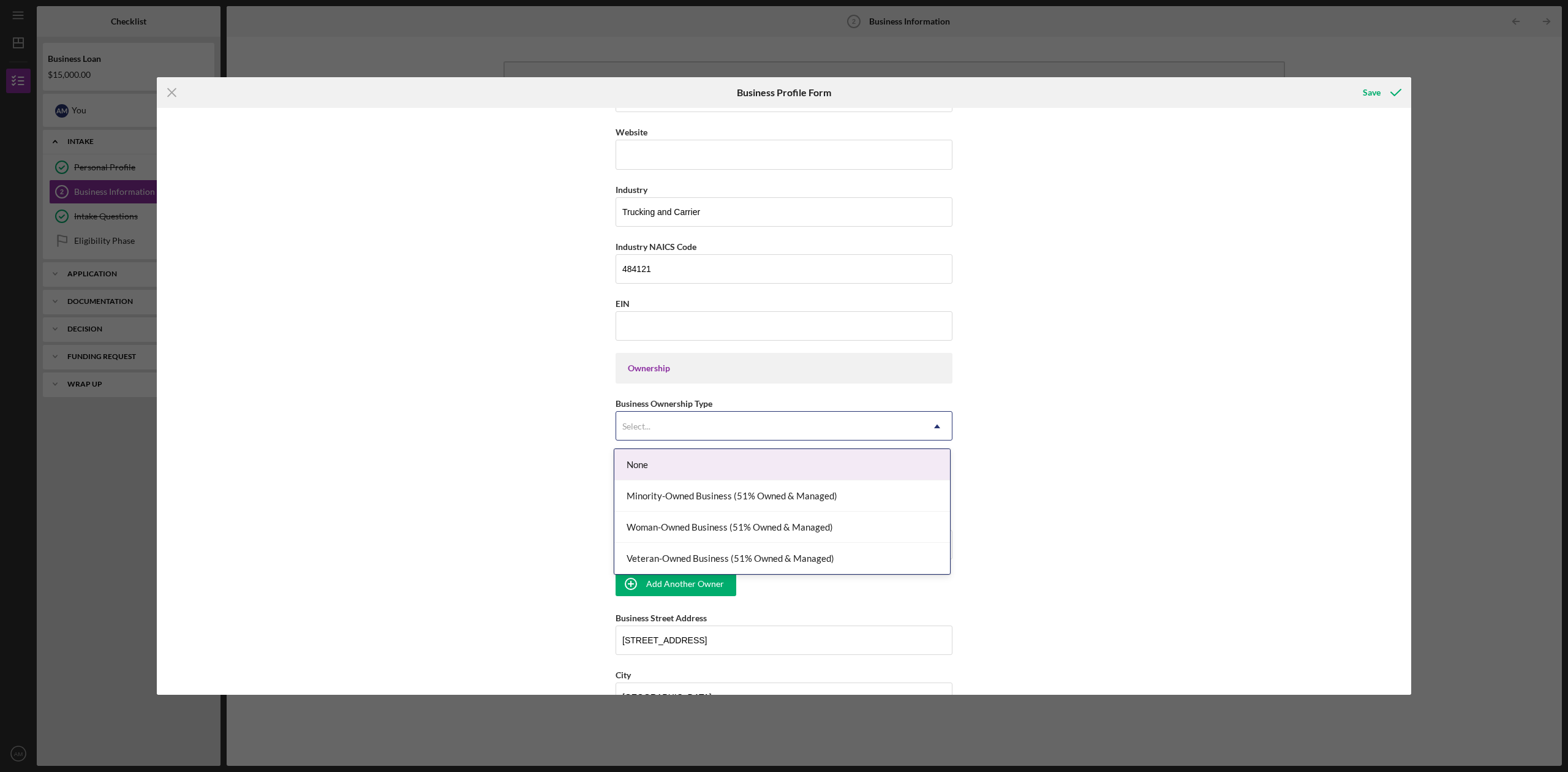
click at [741, 426] on div "Select..." at bounding box center [769, 426] width 306 height 28
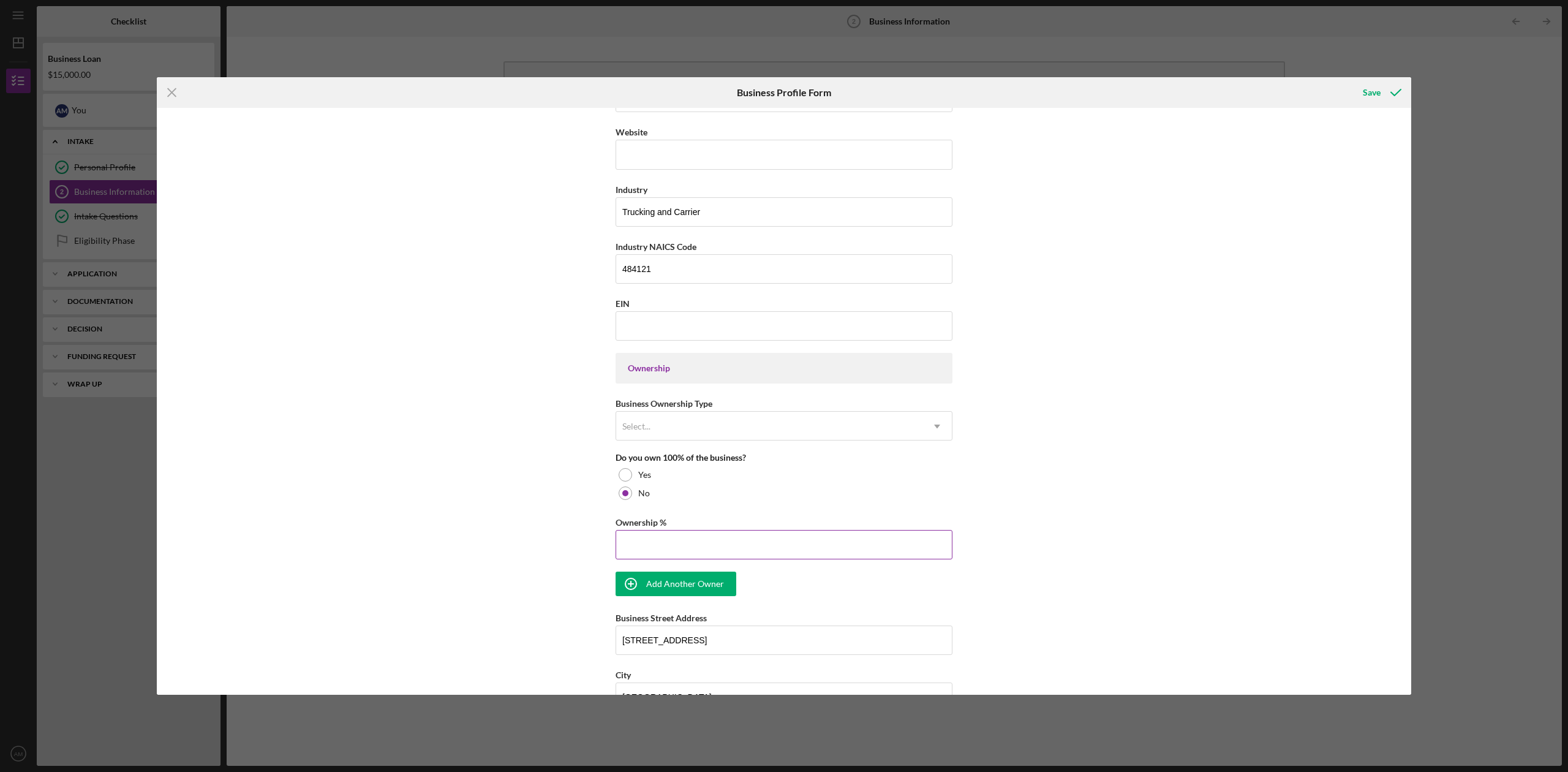
click at [680, 540] on input "Ownership %" at bounding box center [784, 545] width 337 height 29
type input "5%"
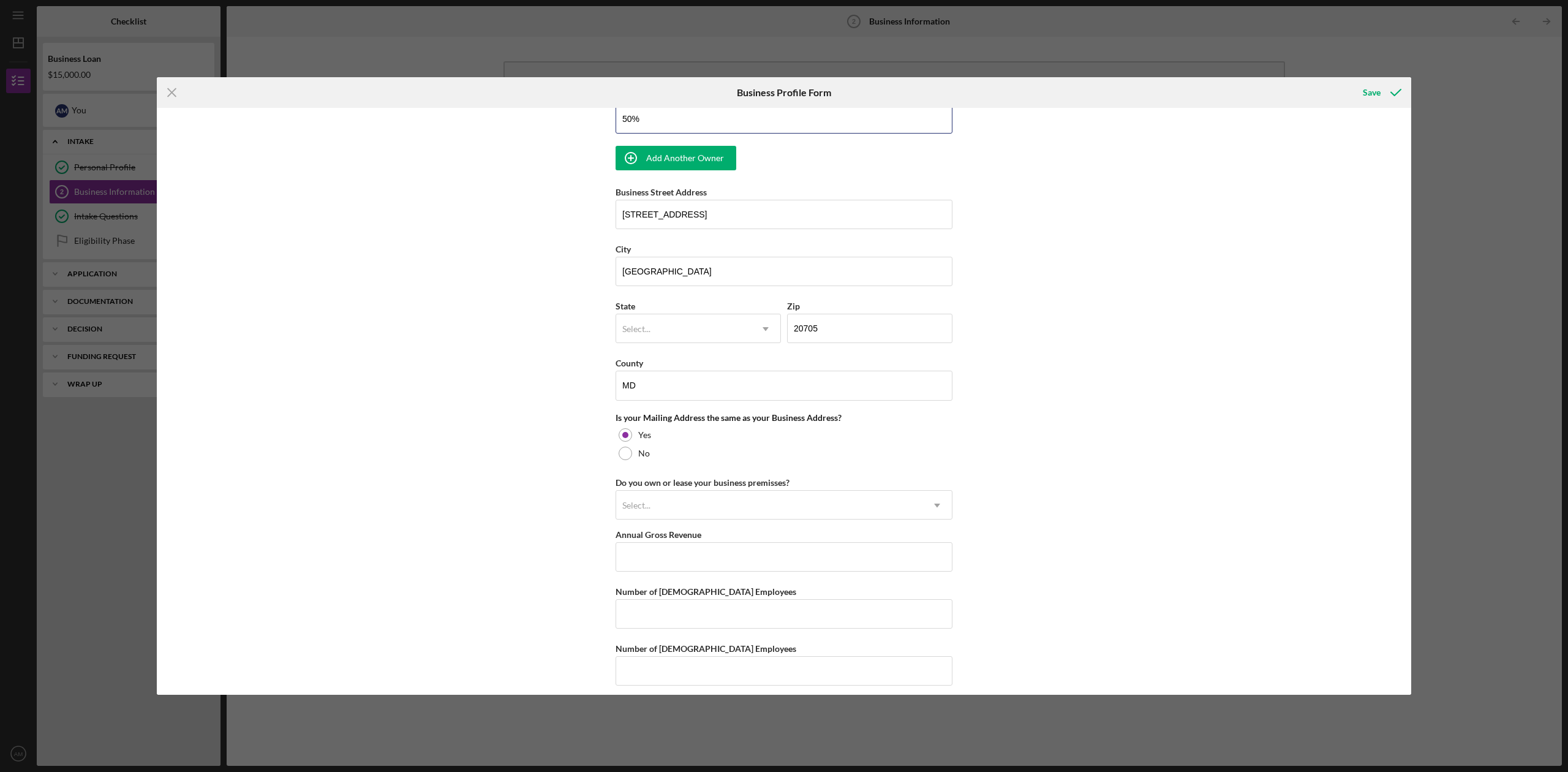
scroll to position [768, 0]
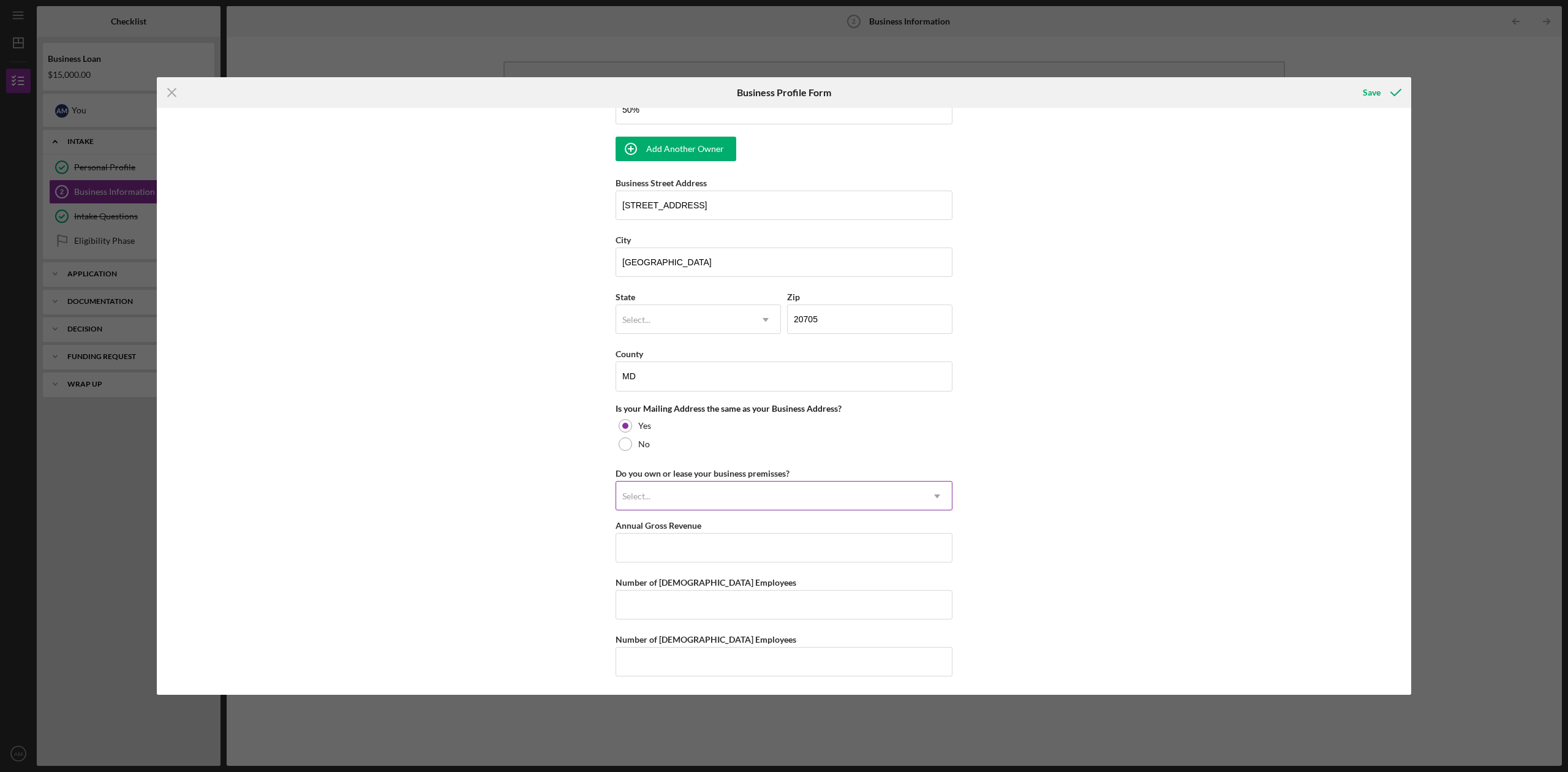
type input "50.00%"
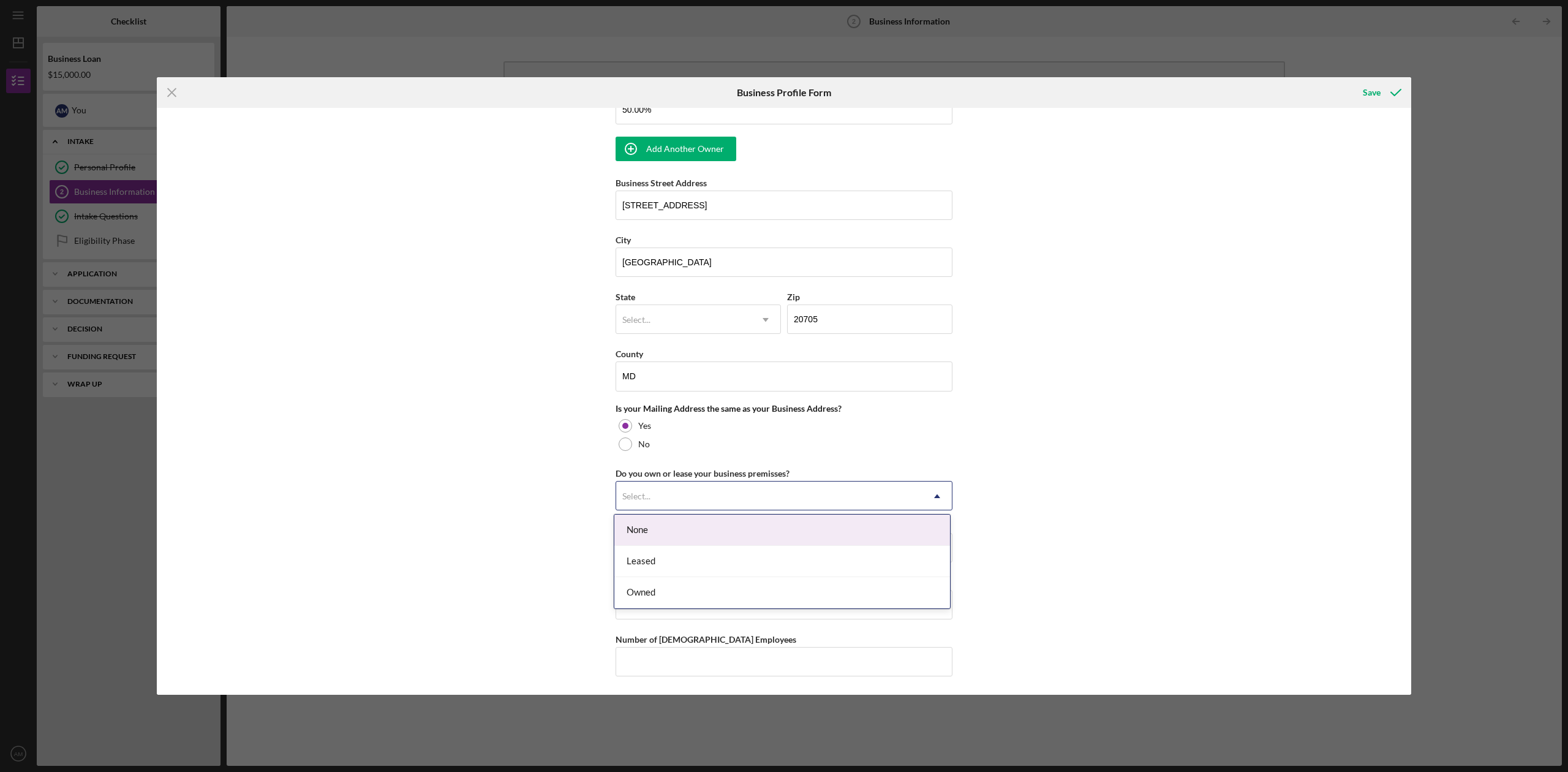
click at [724, 495] on div "Select..." at bounding box center [769, 496] width 306 height 28
click at [709, 534] on div "None" at bounding box center [782, 530] width 335 height 31
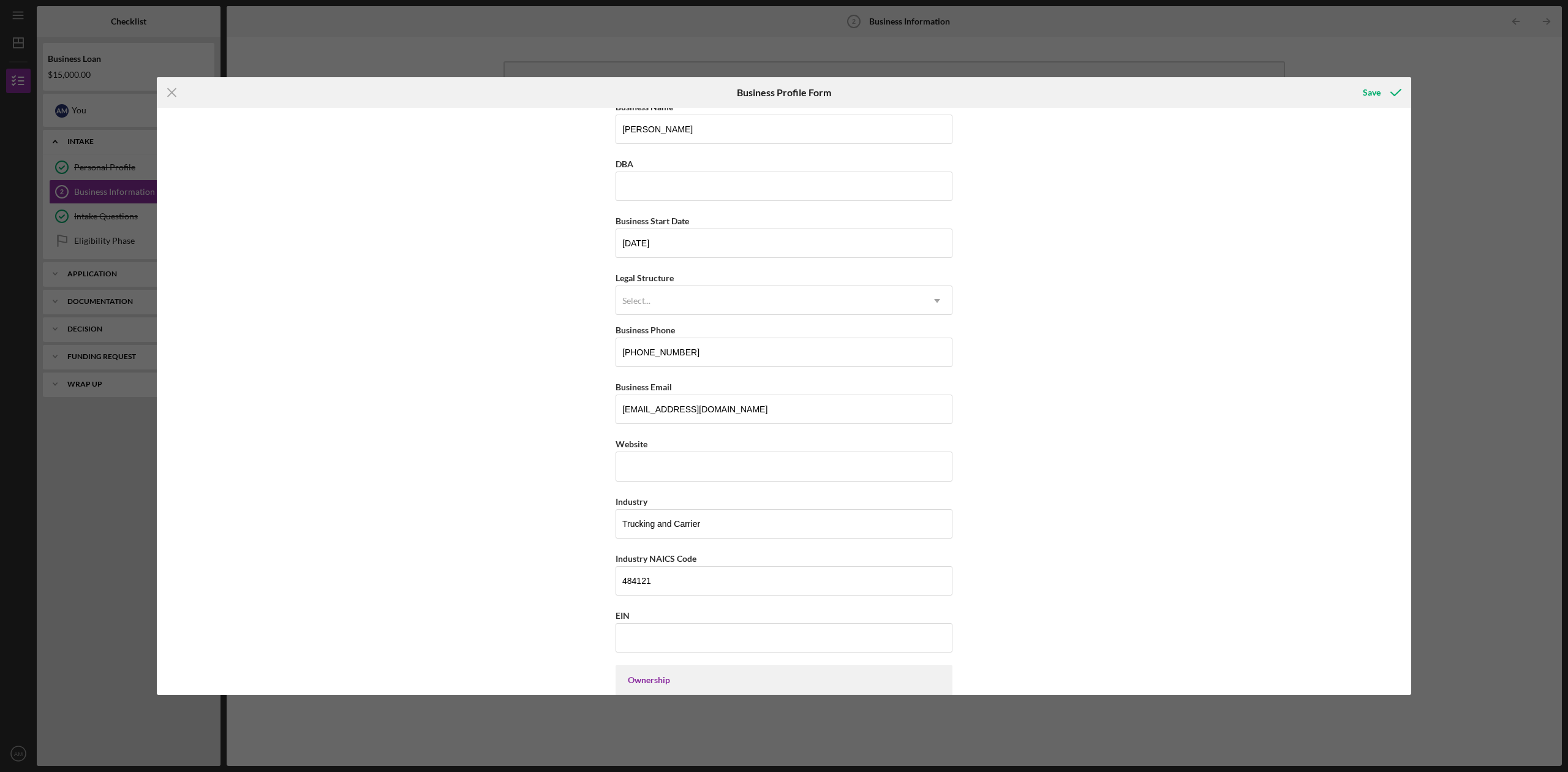
scroll to position [0, 0]
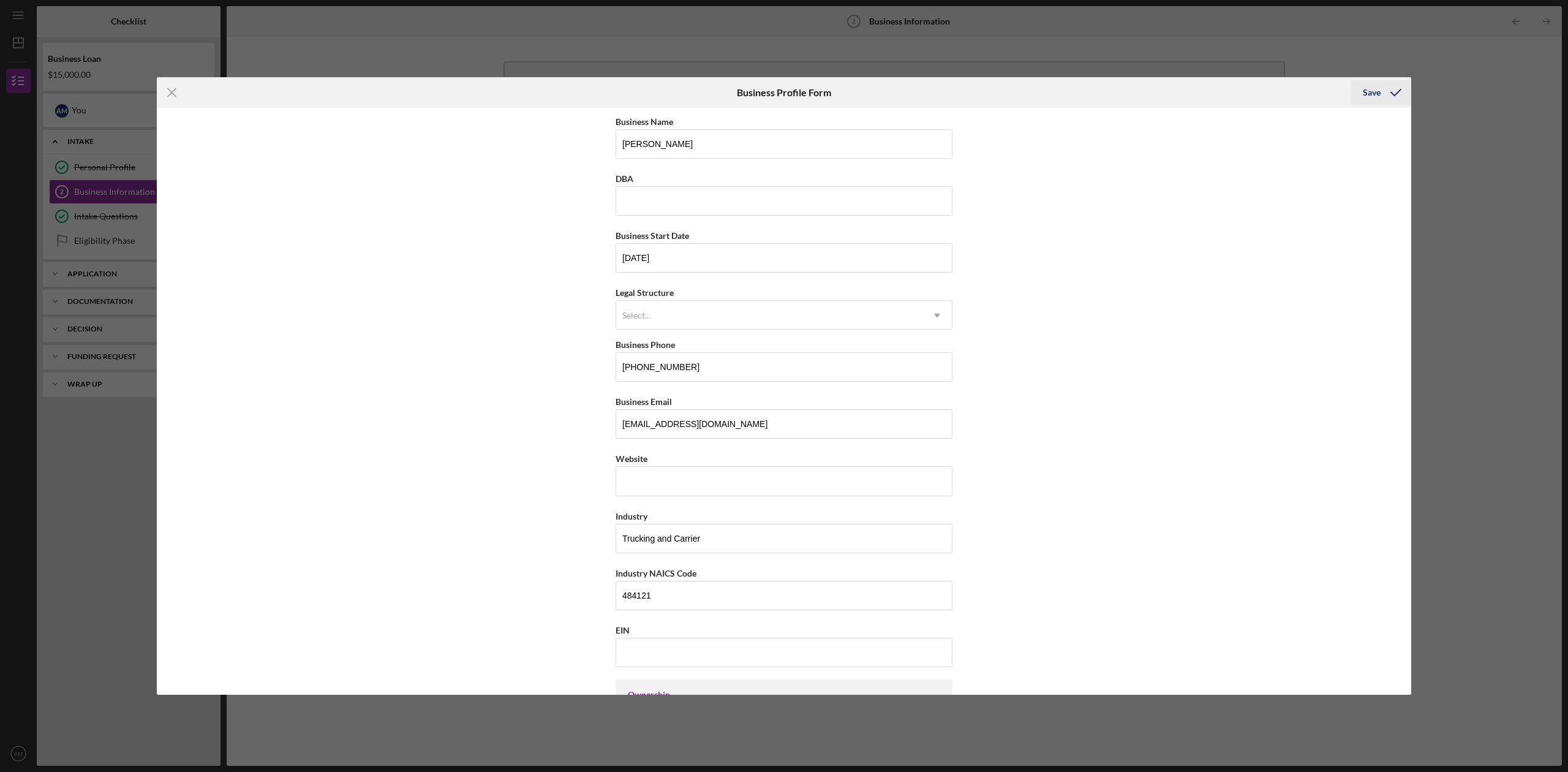
click at [1176, 96] on icon "submit" at bounding box center [1396, 93] width 30 height 30
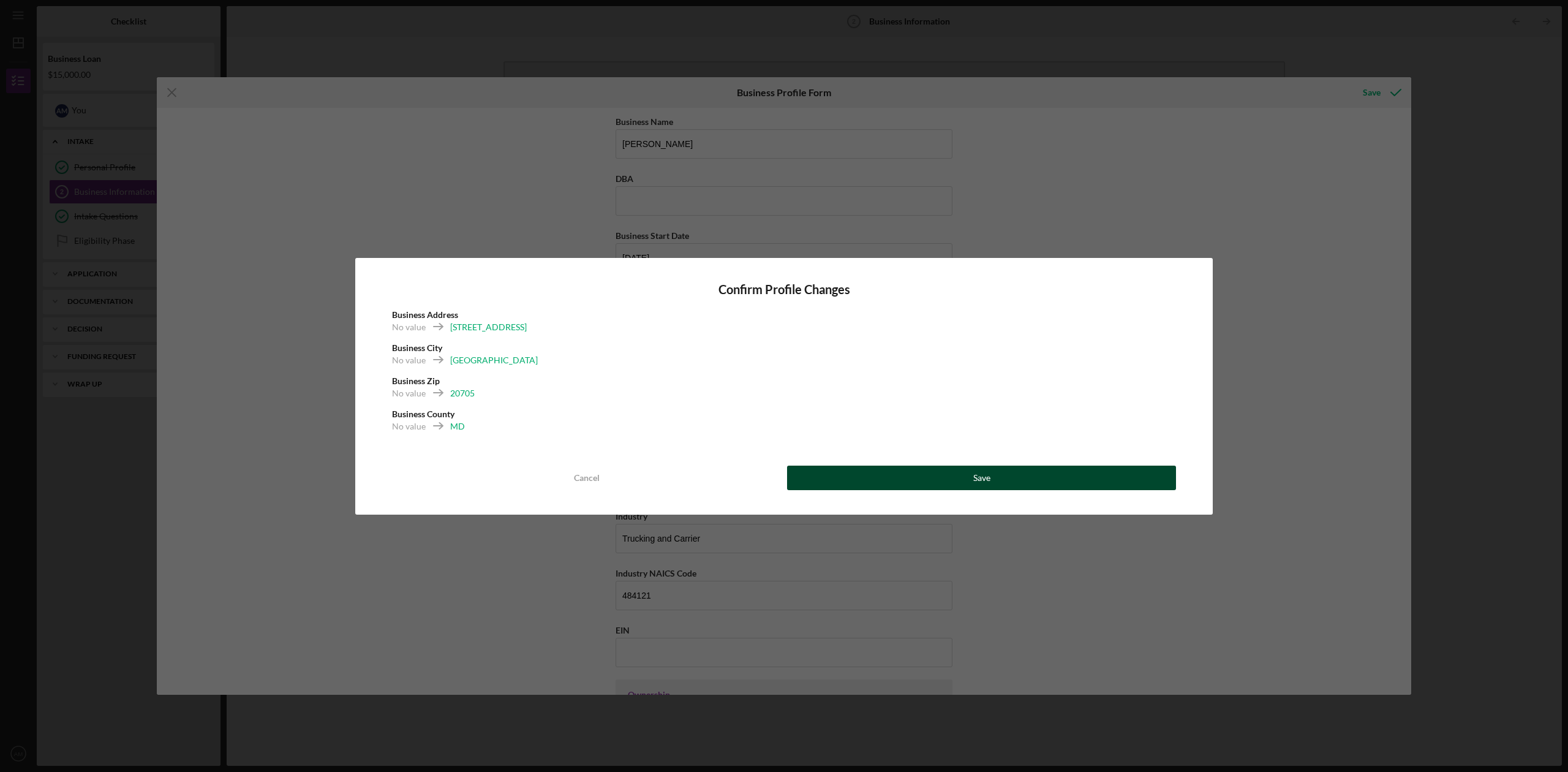
click at [854, 478] on button "Save" at bounding box center [982, 478] width 389 height 25
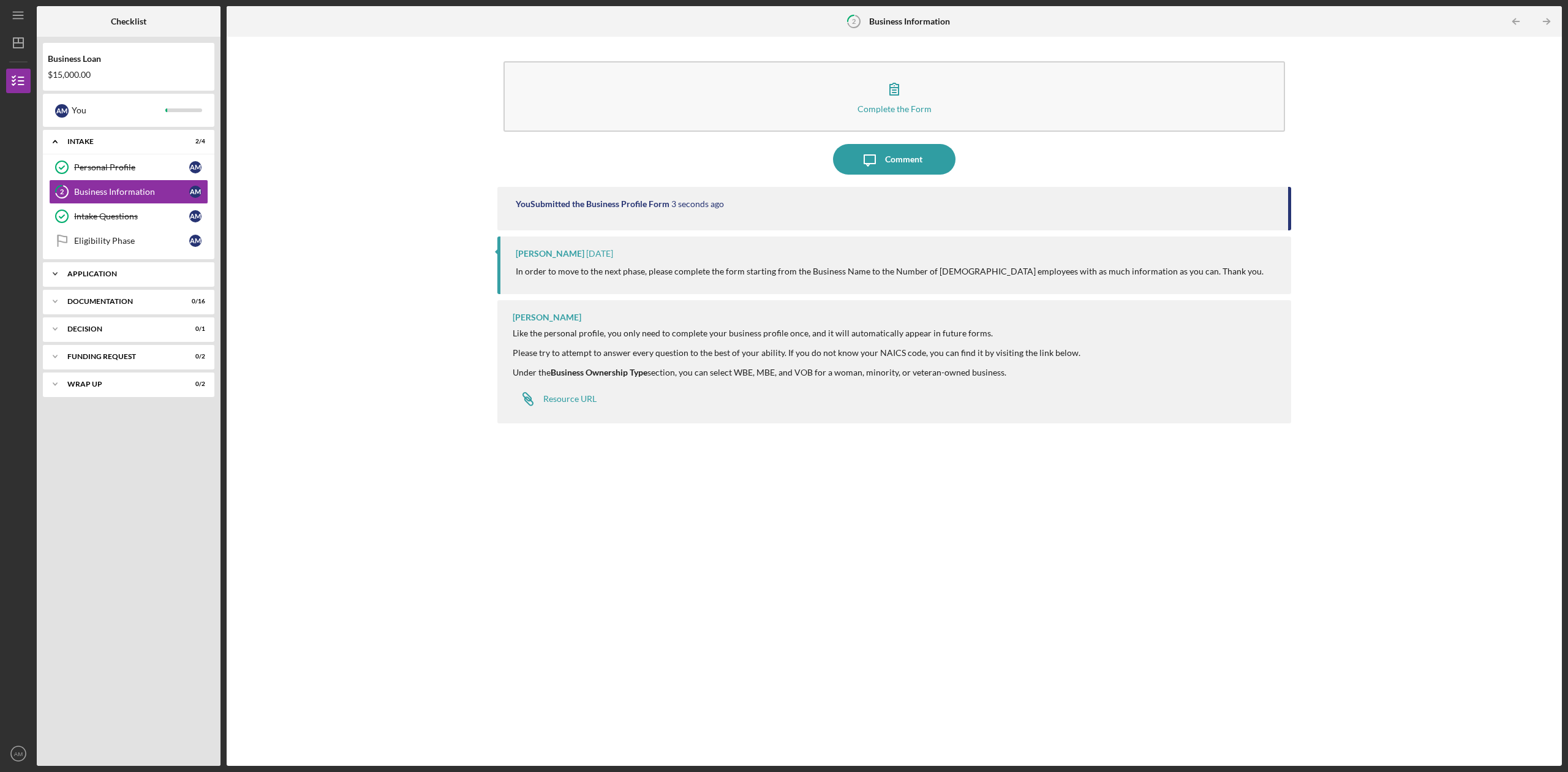
click at [171, 280] on div "Icon/Expander Application 0 / 10" at bounding box center [129, 274] width 172 height 25
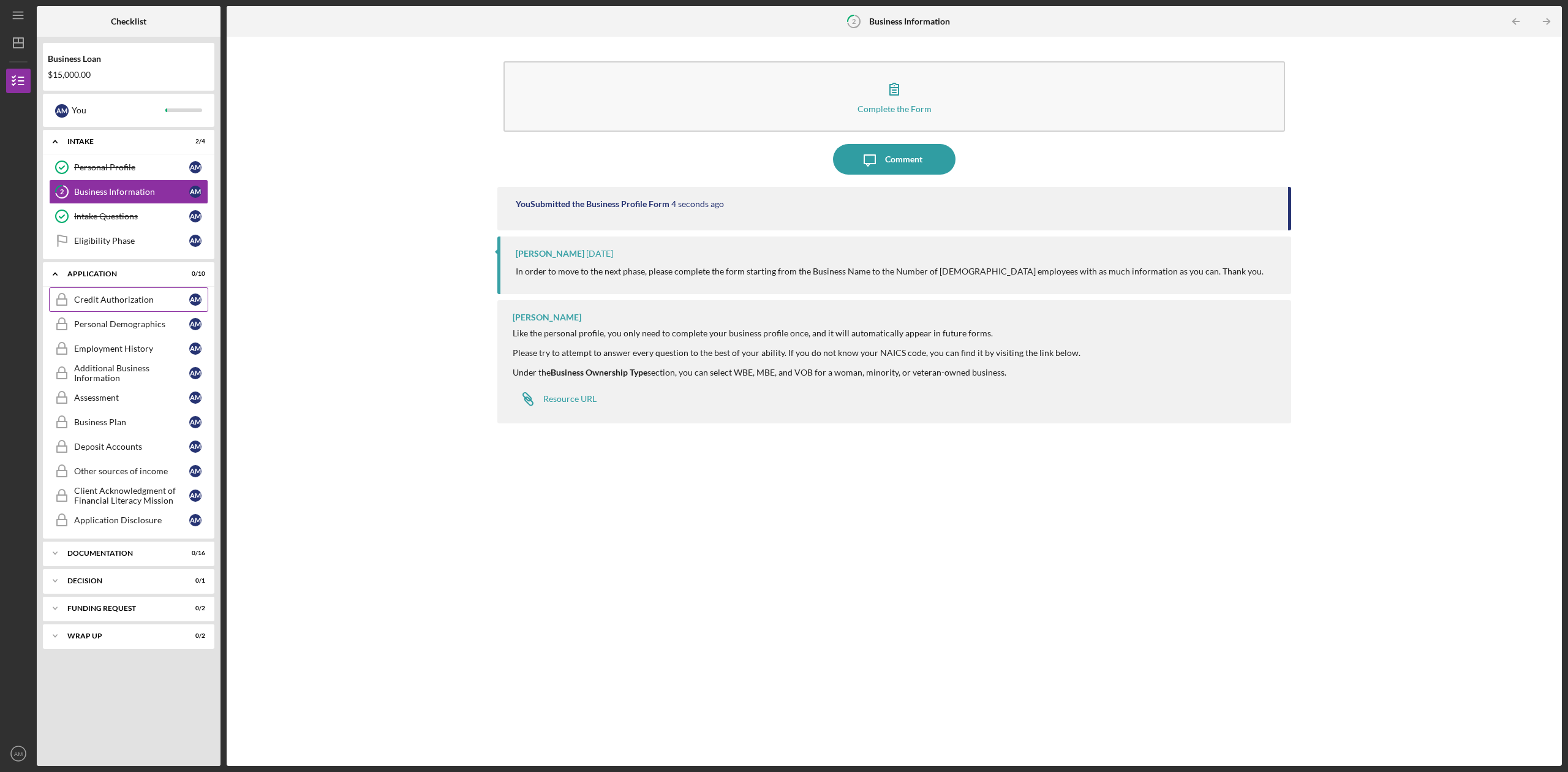
click at [182, 299] on div "Credit Authorization" at bounding box center [132, 299] width 115 height 10
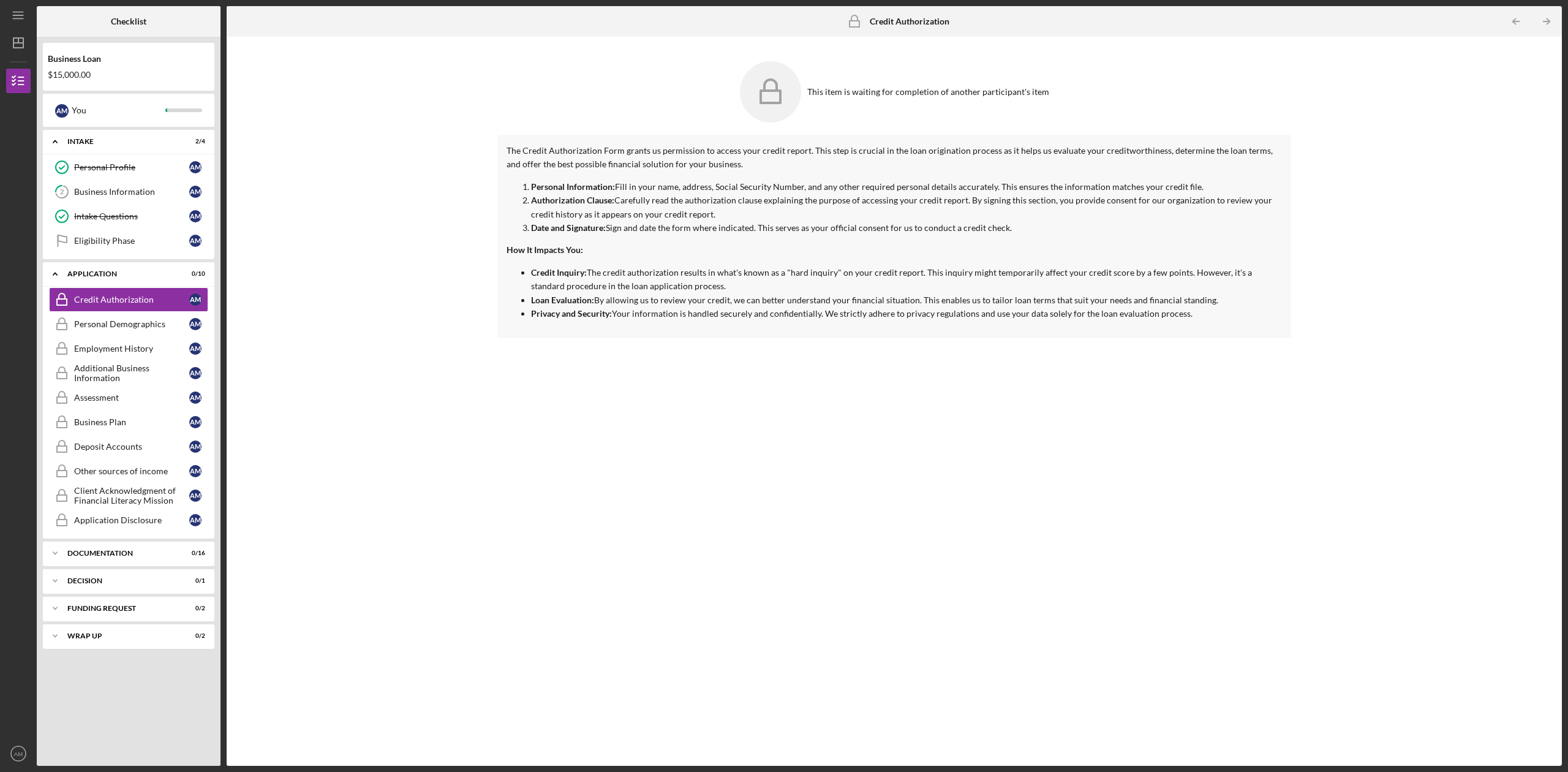
click at [325, 383] on div "This item is waiting for completion of another participant's item The Credit Au…" at bounding box center [894, 402] width 1323 height 717
click at [87, 232] on link "Eligibility Phase Eligibility Phase A M" at bounding box center [128, 240] width 159 height 25
